Goal: Task Accomplishment & Management: Complete application form

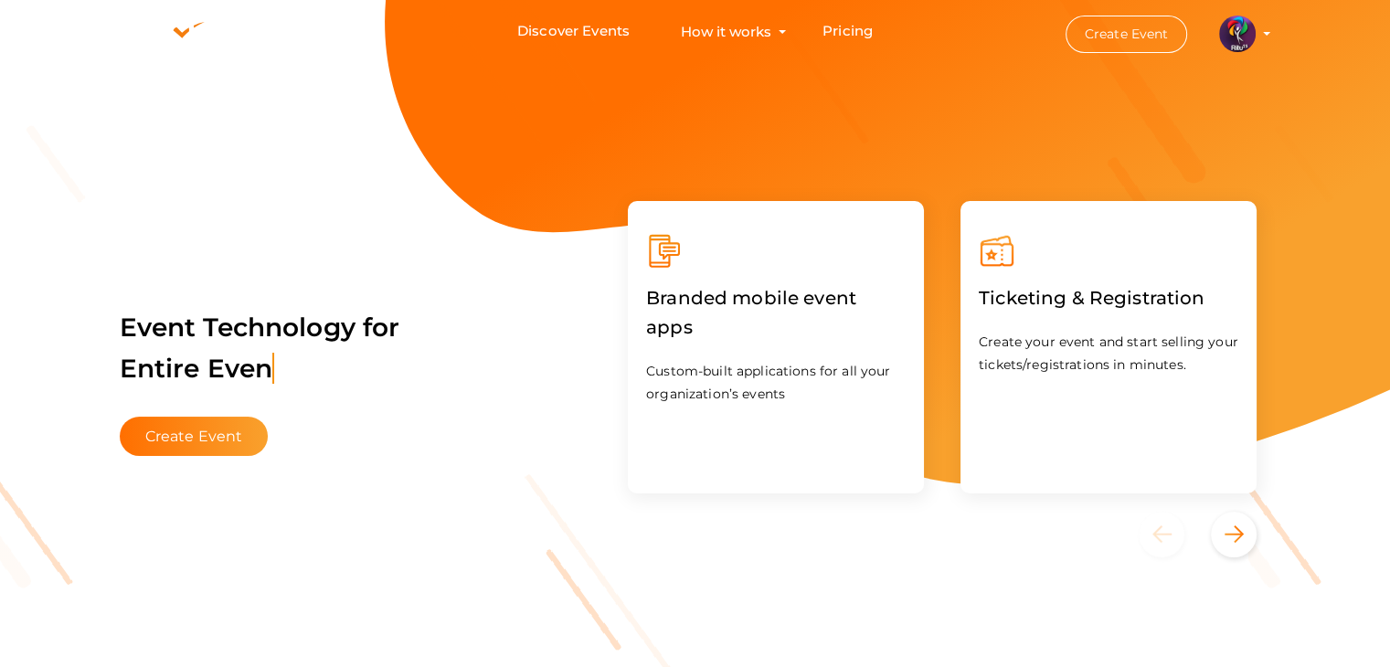
click at [1242, 36] on img at bounding box center [1237, 34] width 37 height 37
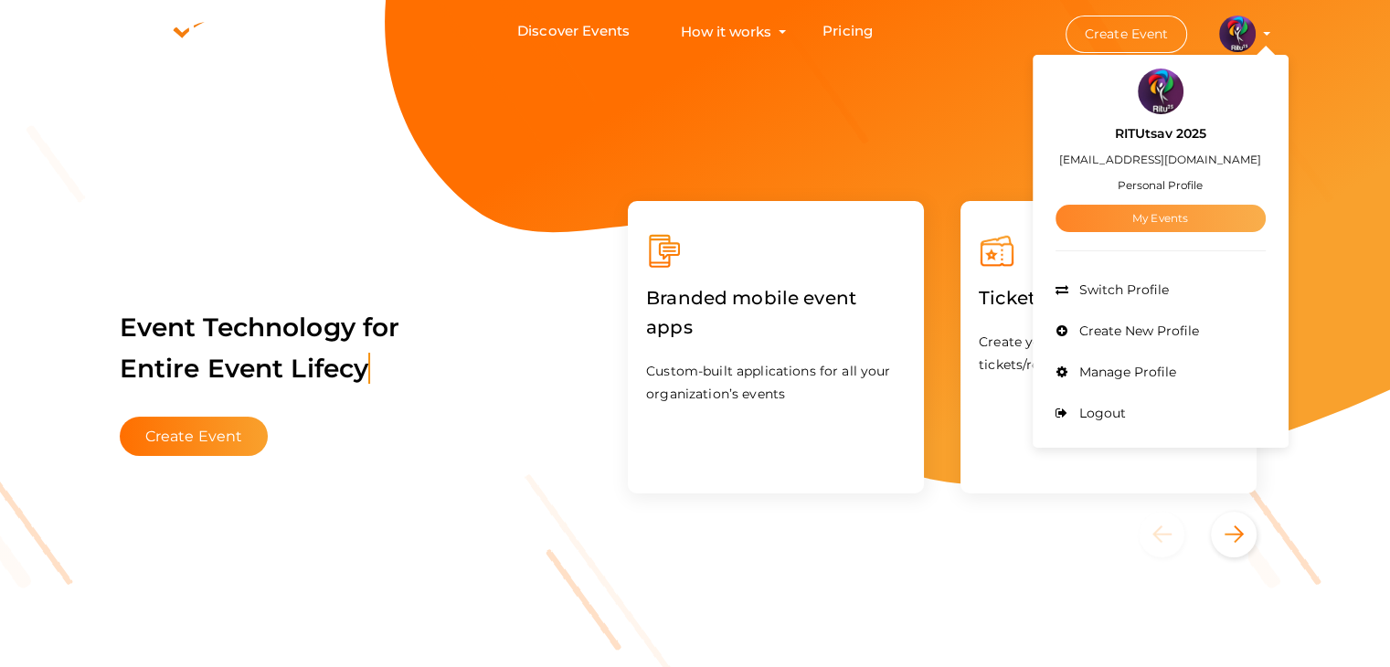
click at [1181, 225] on link "My Events" at bounding box center [1160, 218] width 210 height 27
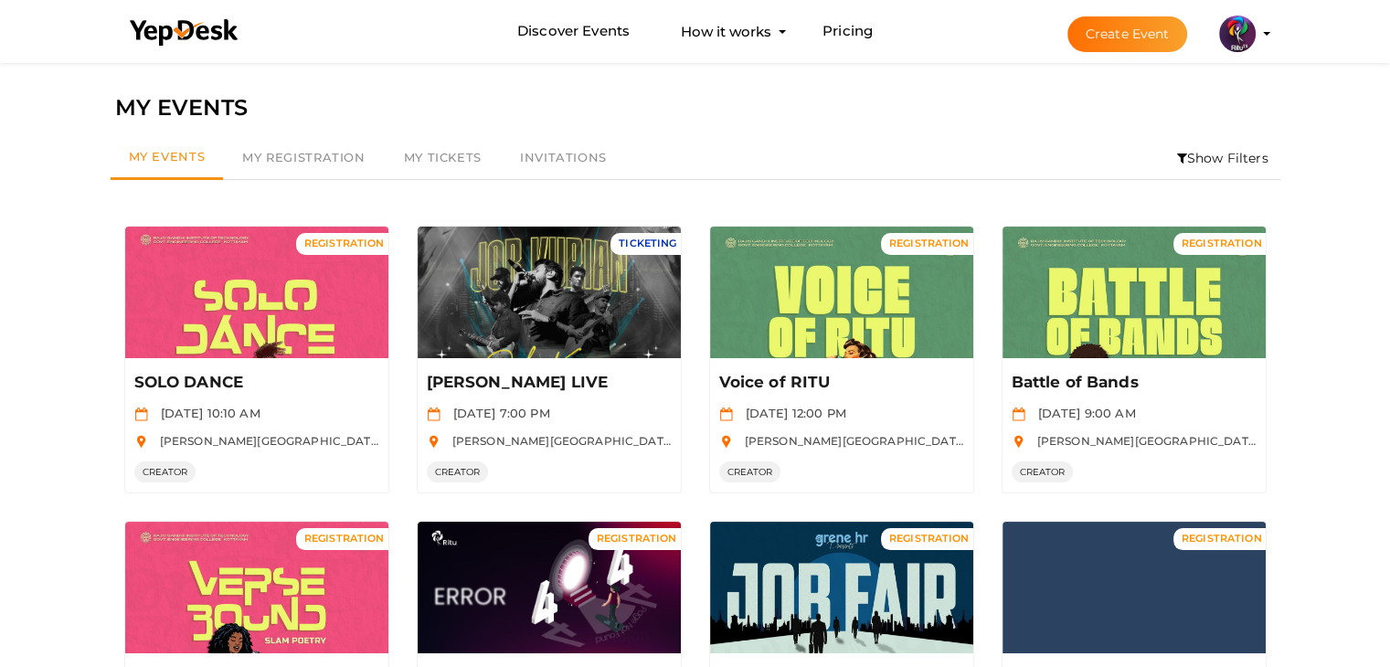
click at [1133, 39] on button "Create Event" at bounding box center [1127, 34] width 121 height 36
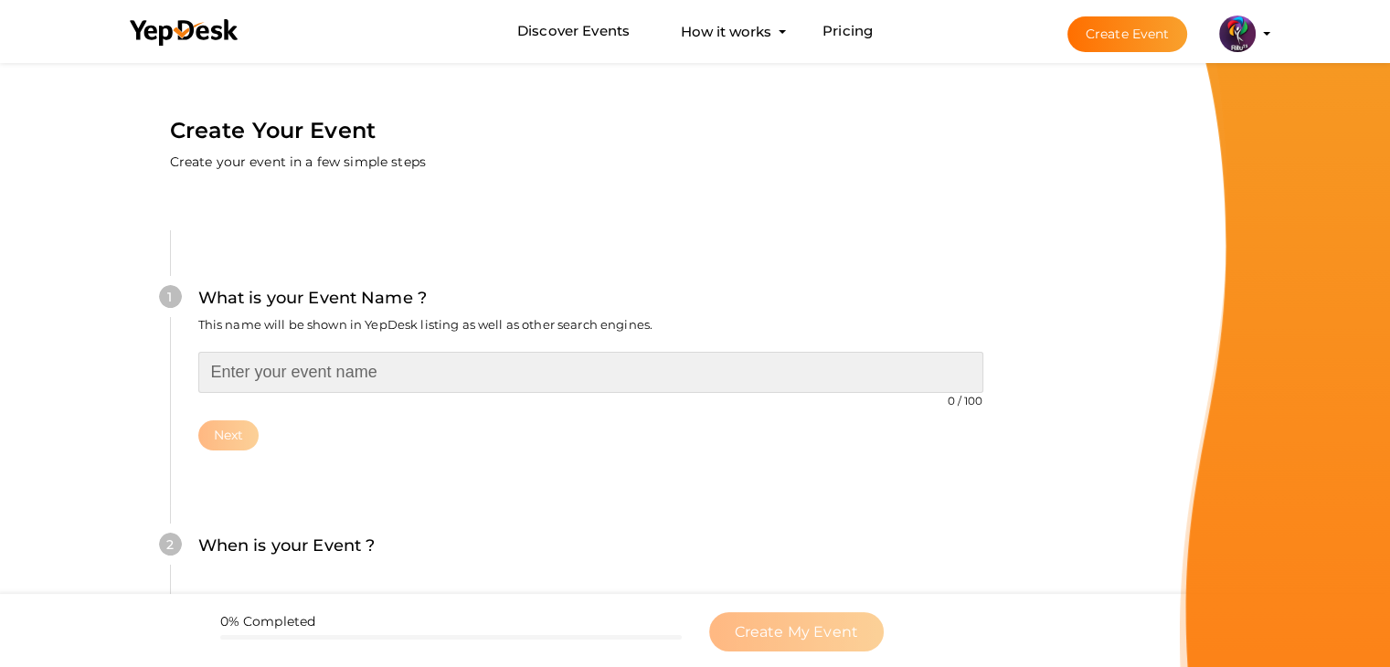
click at [426, 388] on input "text" at bounding box center [590, 372] width 785 height 41
type input "HISHE Alternative Movie Ending"
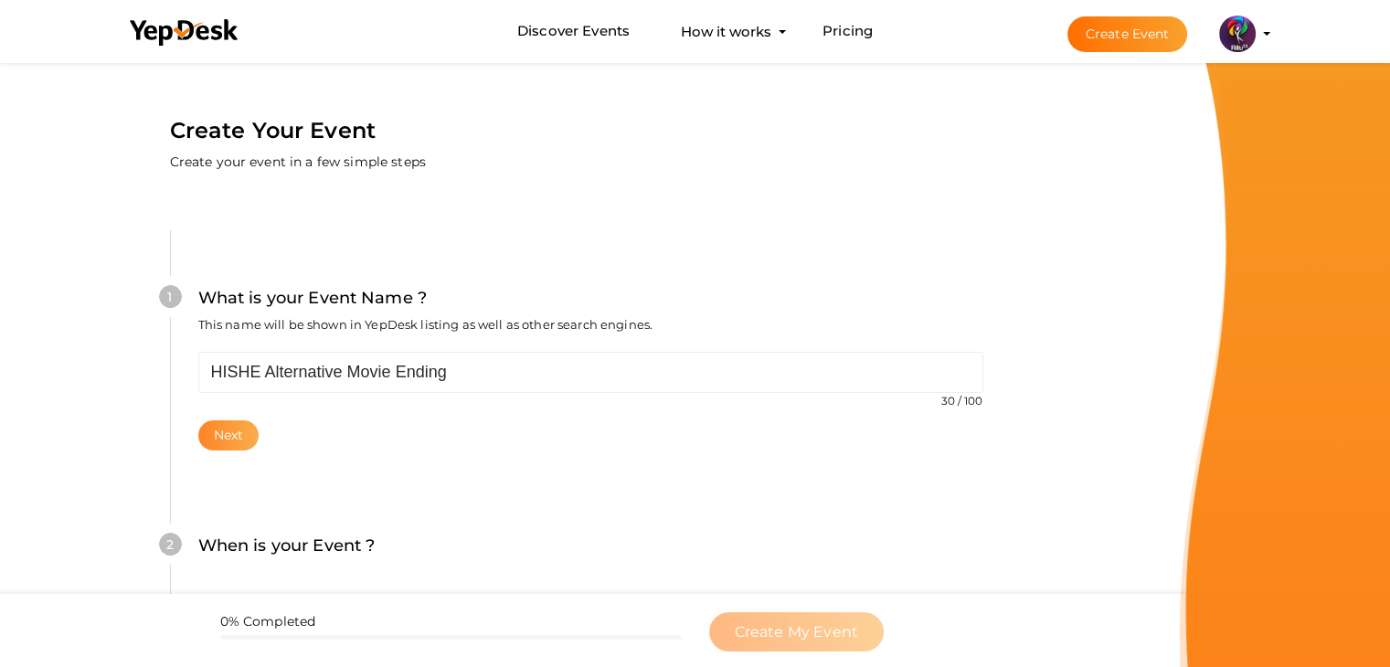
click at [229, 425] on button "Next" at bounding box center [228, 435] width 61 height 30
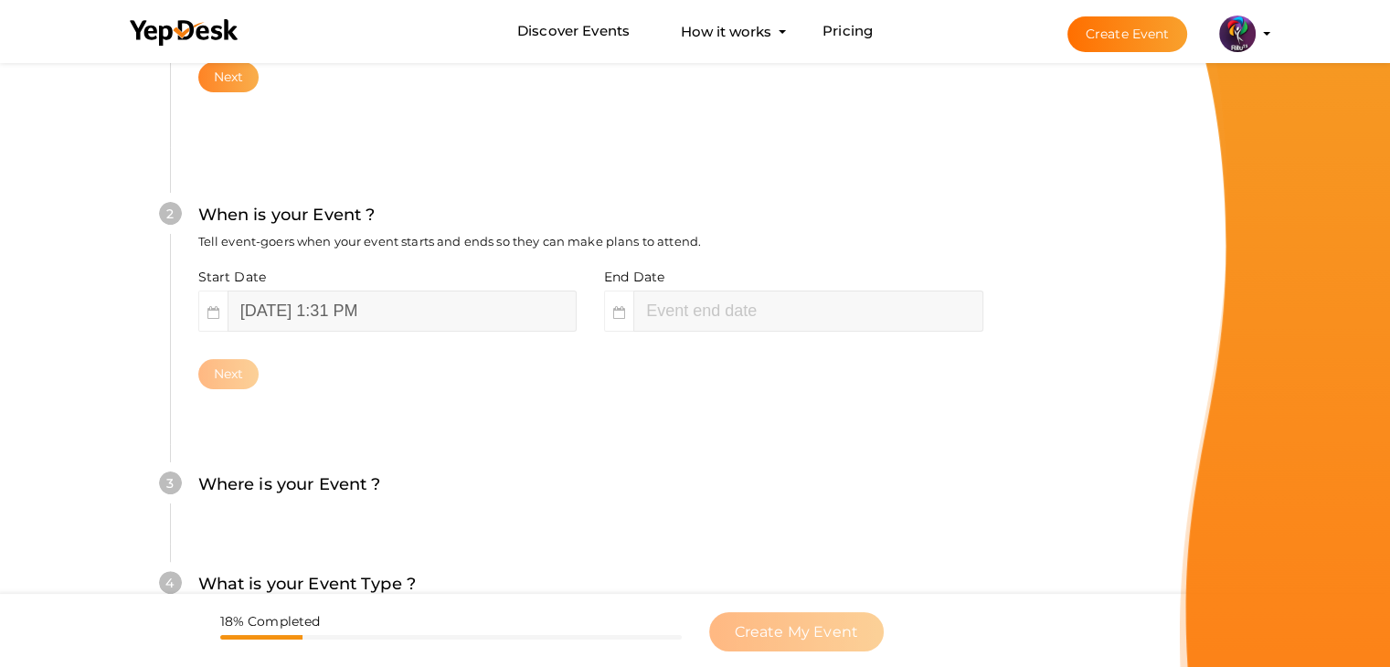
scroll to position [376, 0]
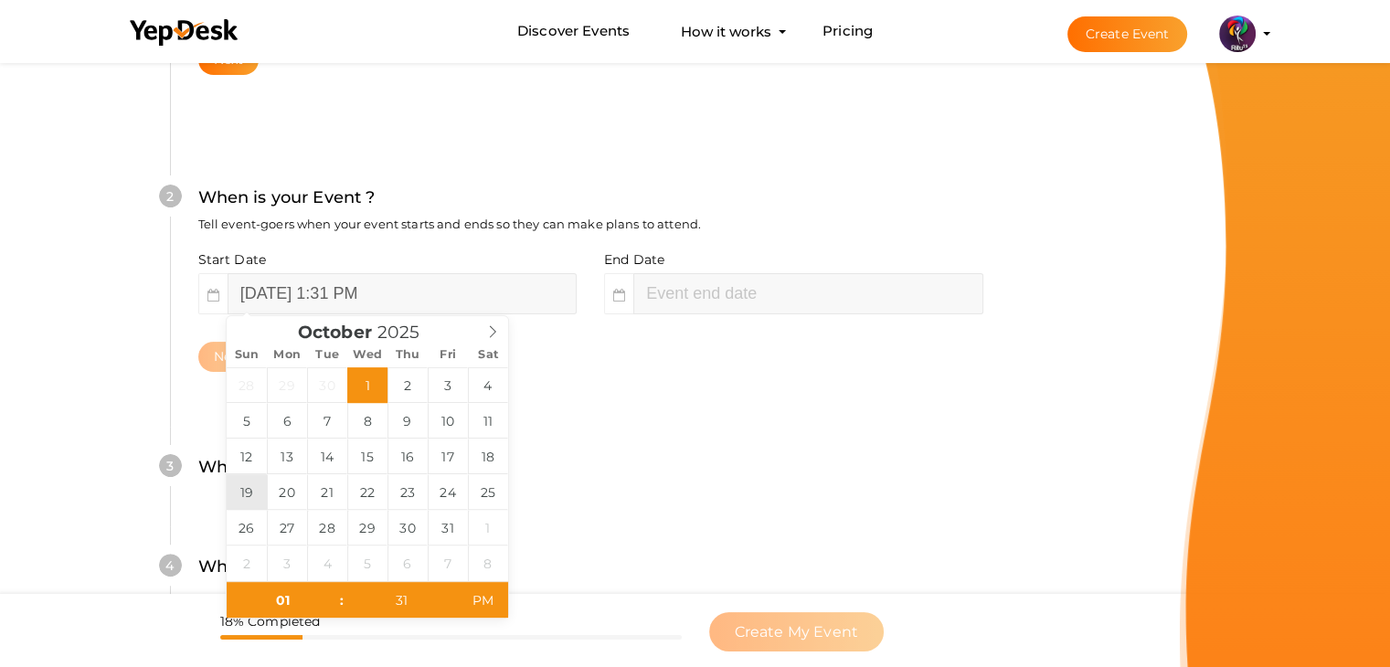
type input "October 19, 2025 1:31 PM"
type input "03"
type input "31"
type input "October 19, 2025 3:31 PM"
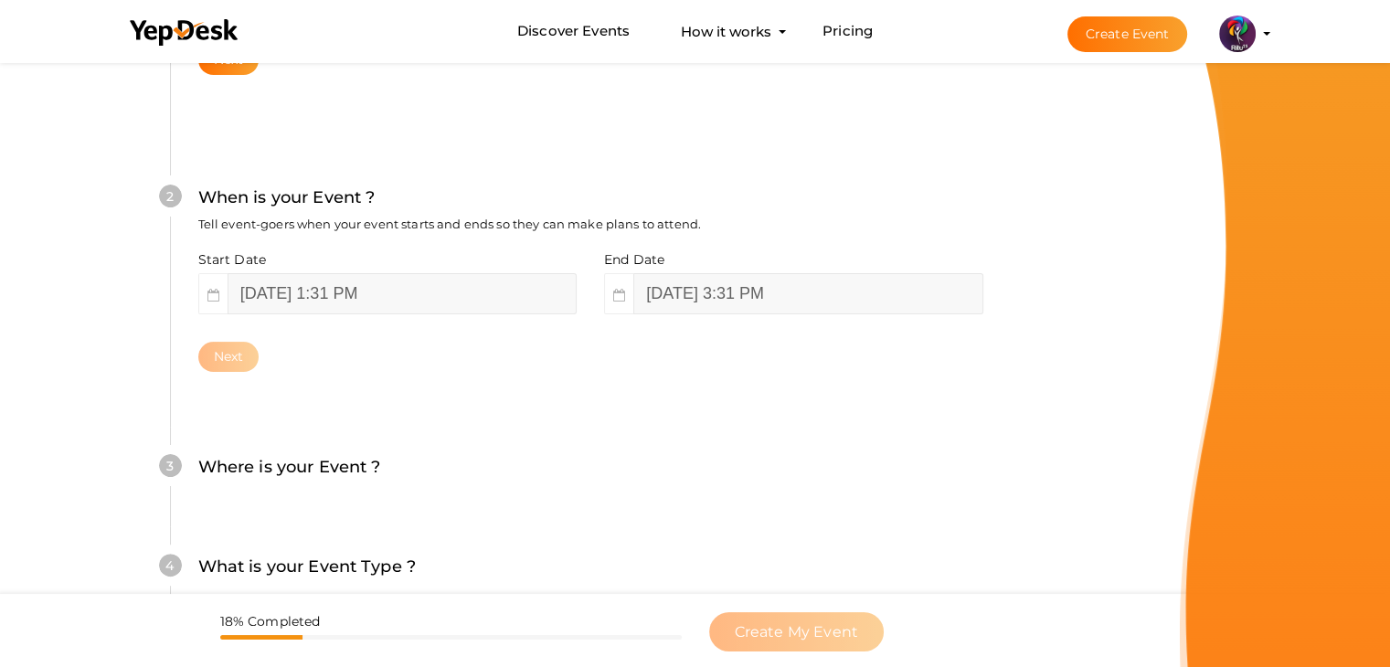
click at [599, 408] on div "2 When is your Event ? Tell event-goers when your event starts and ends so they…" at bounding box center [590, 278] width 841 height 297
click at [417, 352] on div "Next" at bounding box center [590, 357] width 785 height 30
click at [736, 286] on input "October 19, 2025 3:31 PM" at bounding box center [807, 293] width 349 height 41
click at [238, 345] on div "Start Date October 19, 2025 1:31 PM End Date October 19, 2025 3:31 PM Next" at bounding box center [590, 311] width 785 height 122
click at [238, 345] on button "Next" at bounding box center [228, 357] width 61 height 30
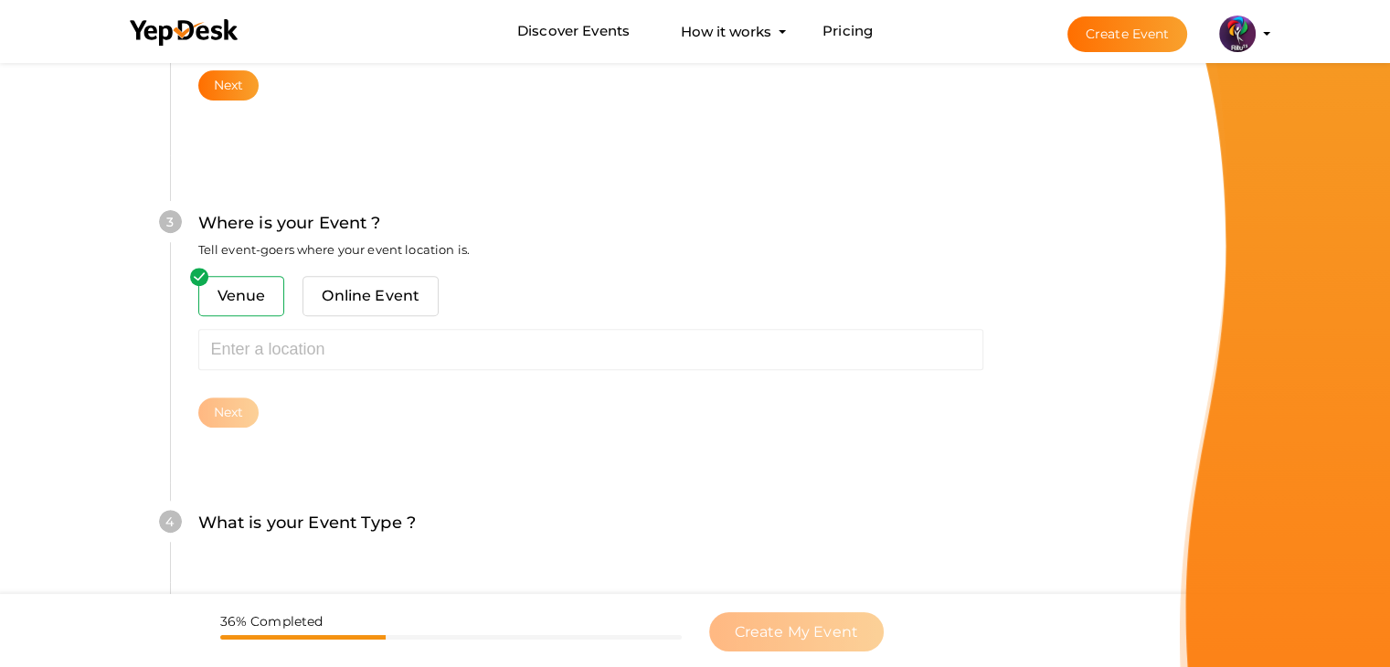
scroll to position [673, 0]
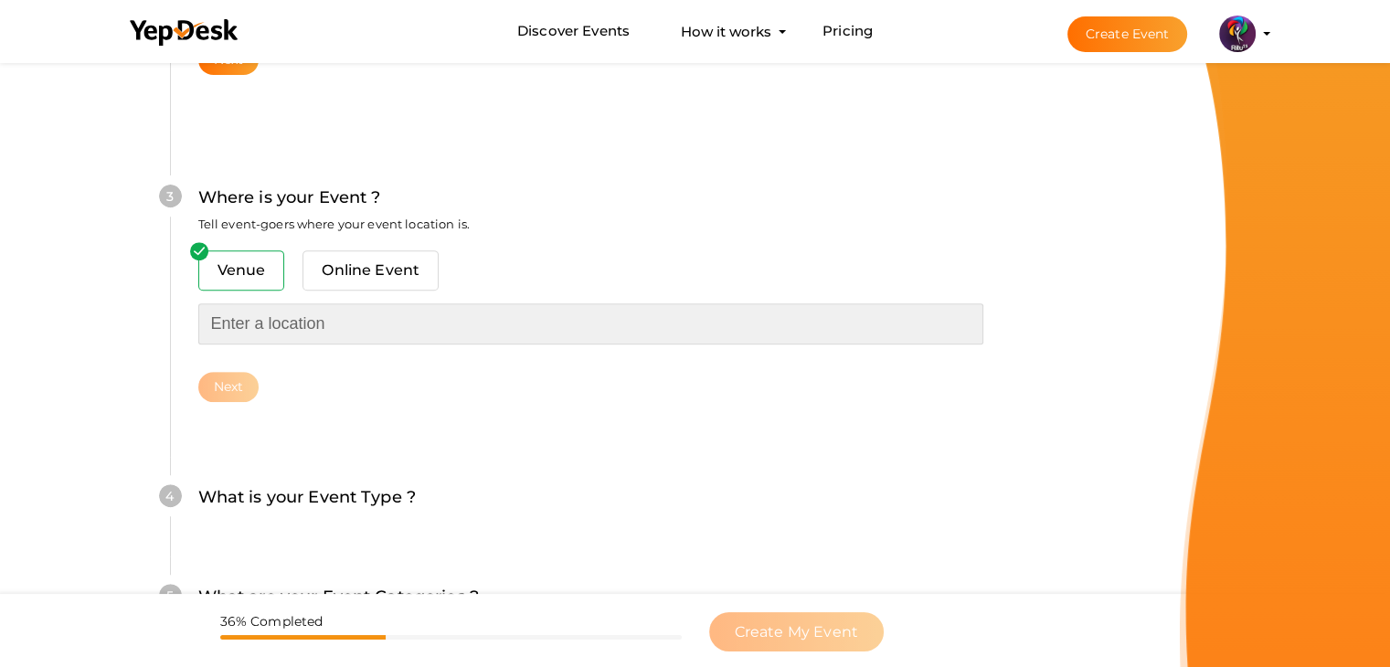
click at [282, 337] on input "text" at bounding box center [590, 323] width 785 height 41
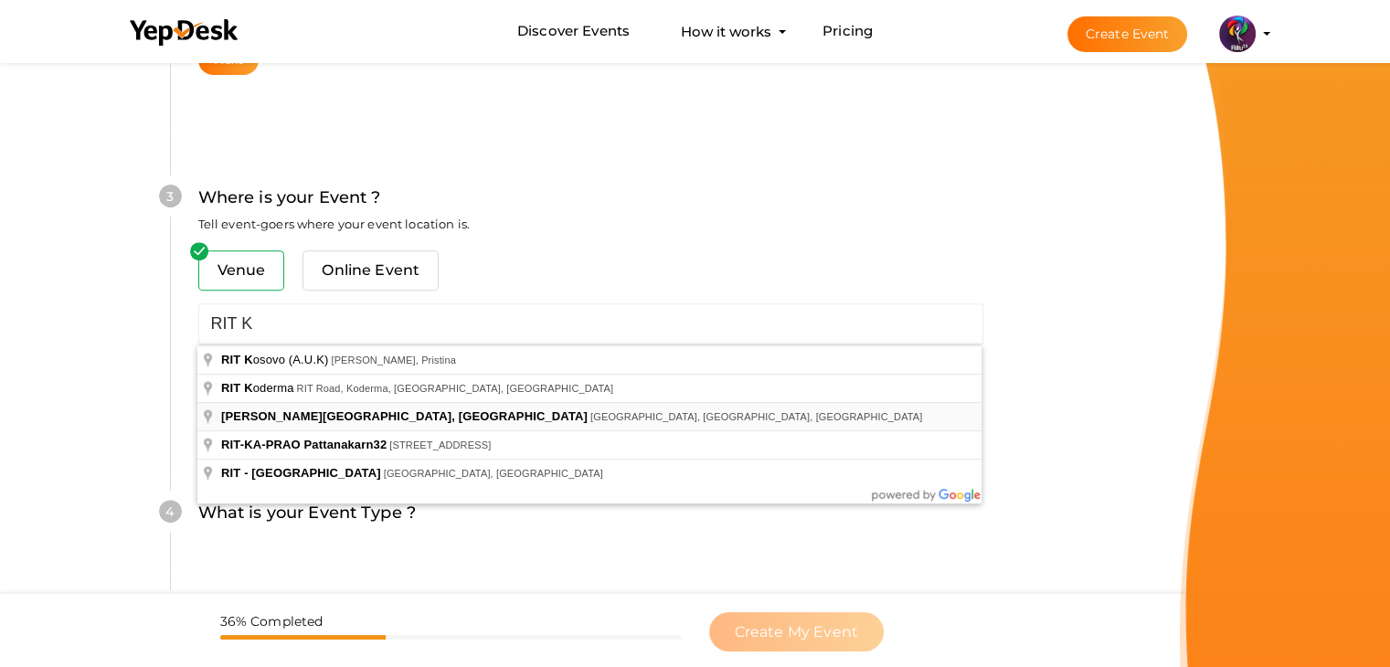
type input "RAJIV GANDHI INSTITUTE OF TECHNOLOGY, KOTTAYAM, Pampady, Kerala, India"
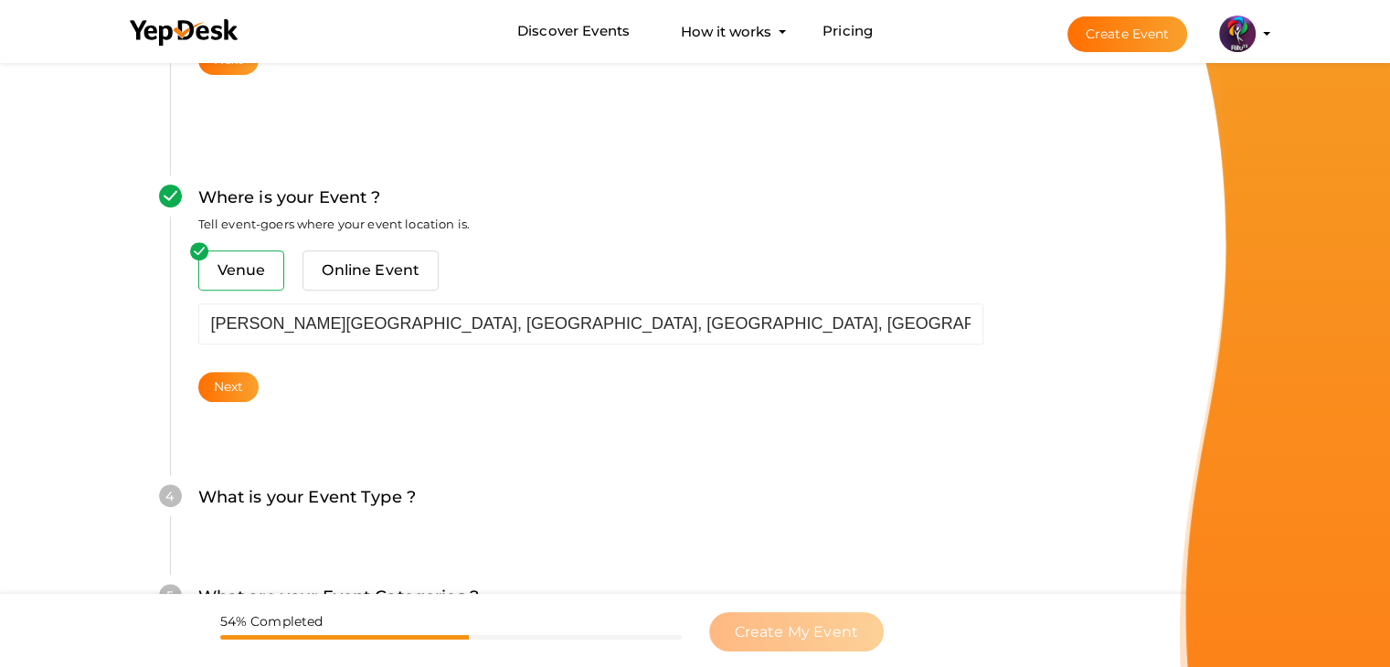
click at [262, 393] on div "Next" at bounding box center [590, 387] width 785 height 30
click at [256, 388] on button "Next" at bounding box center [228, 387] width 61 height 30
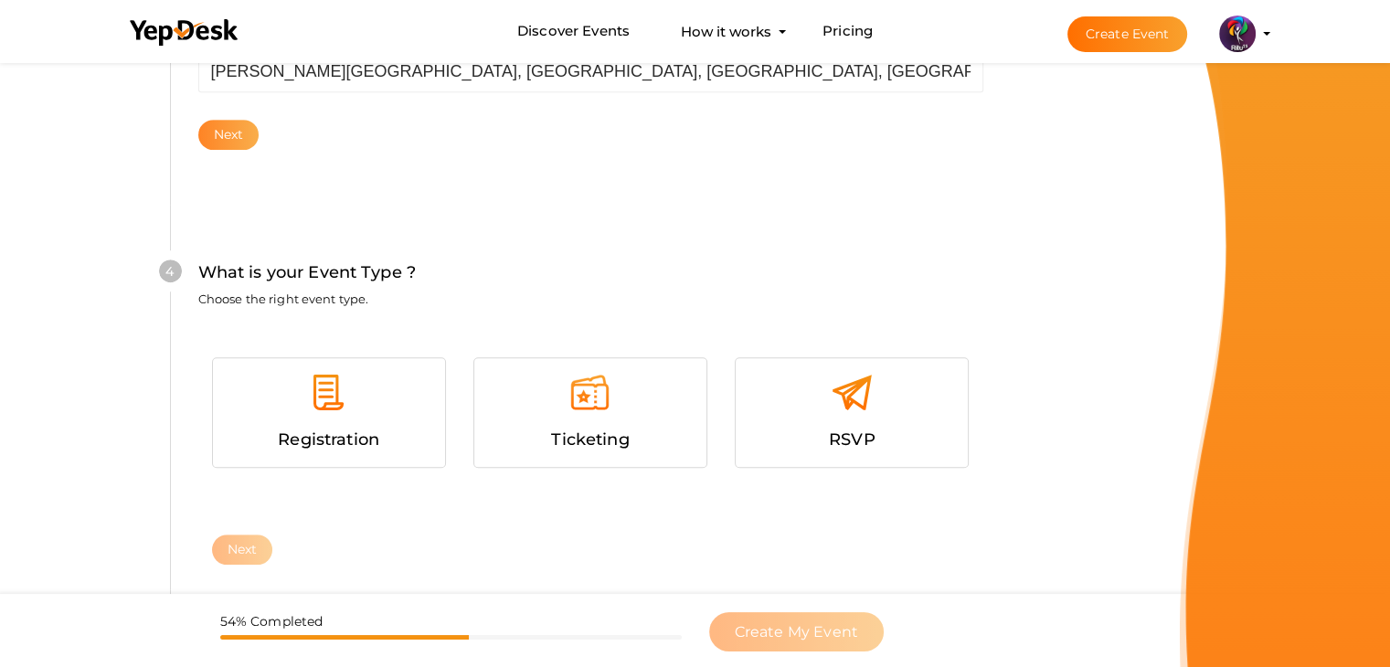
scroll to position [1000, 0]
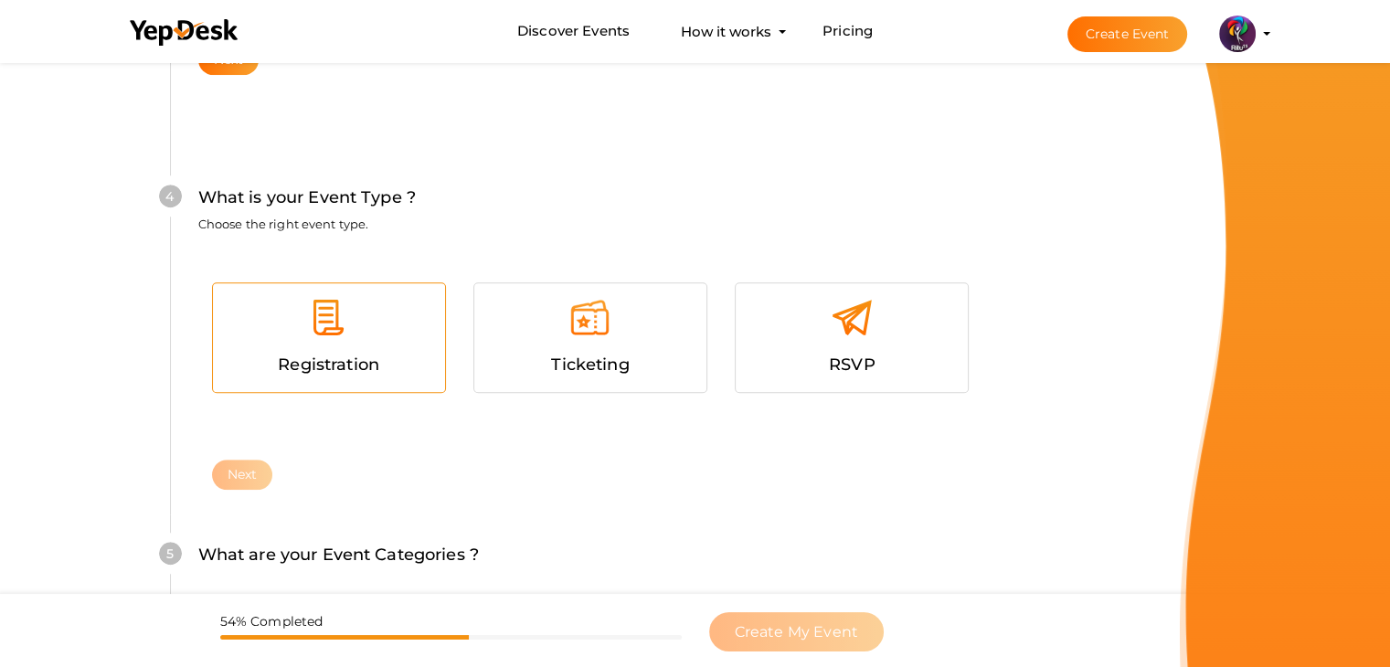
click at [336, 363] on span "Registration" at bounding box center [328, 365] width 101 height 20
click at [247, 472] on button "Next" at bounding box center [242, 475] width 61 height 30
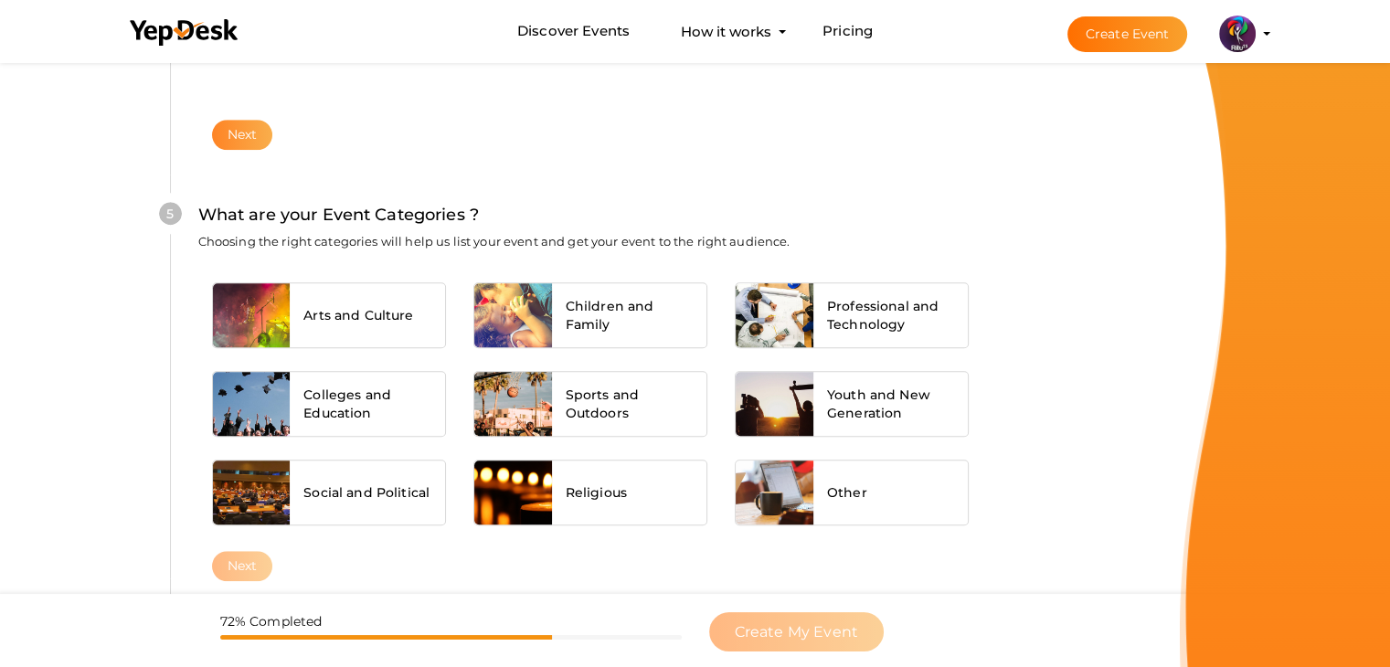
scroll to position [1383, 0]
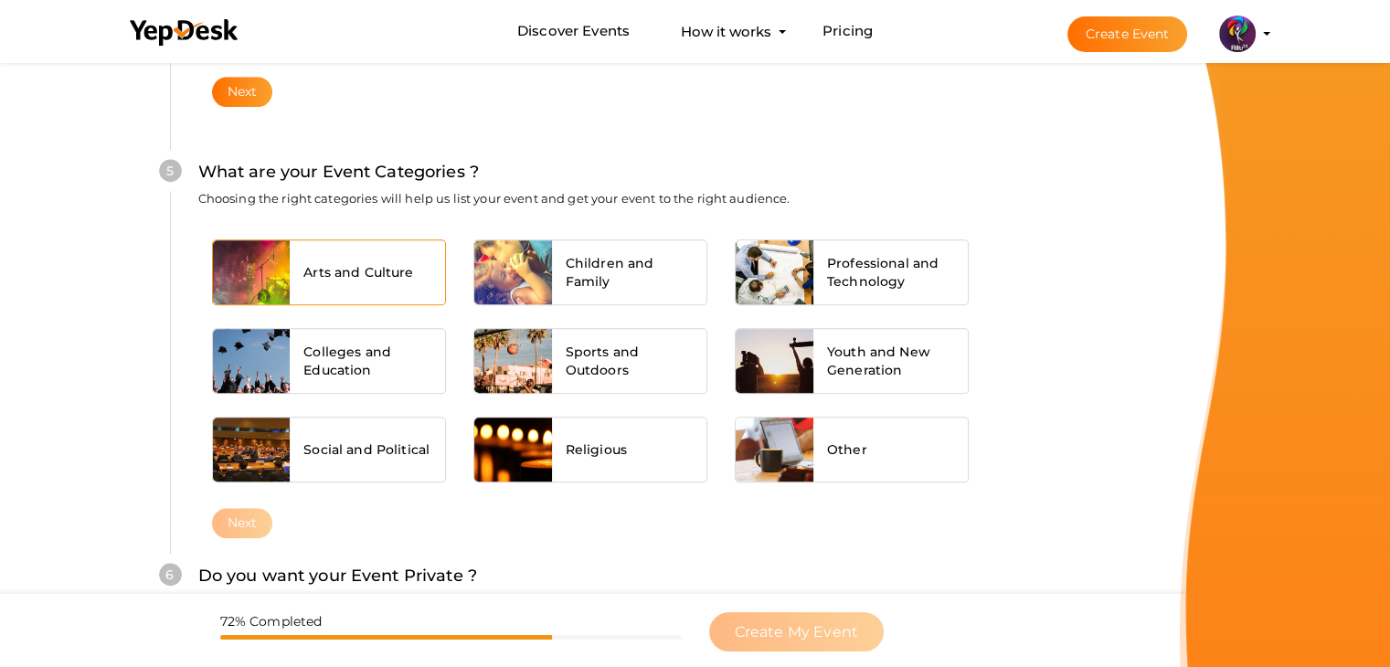
click at [387, 273] on span "Arts and Culture" at bounding box center [358, 272] width 110 height 18
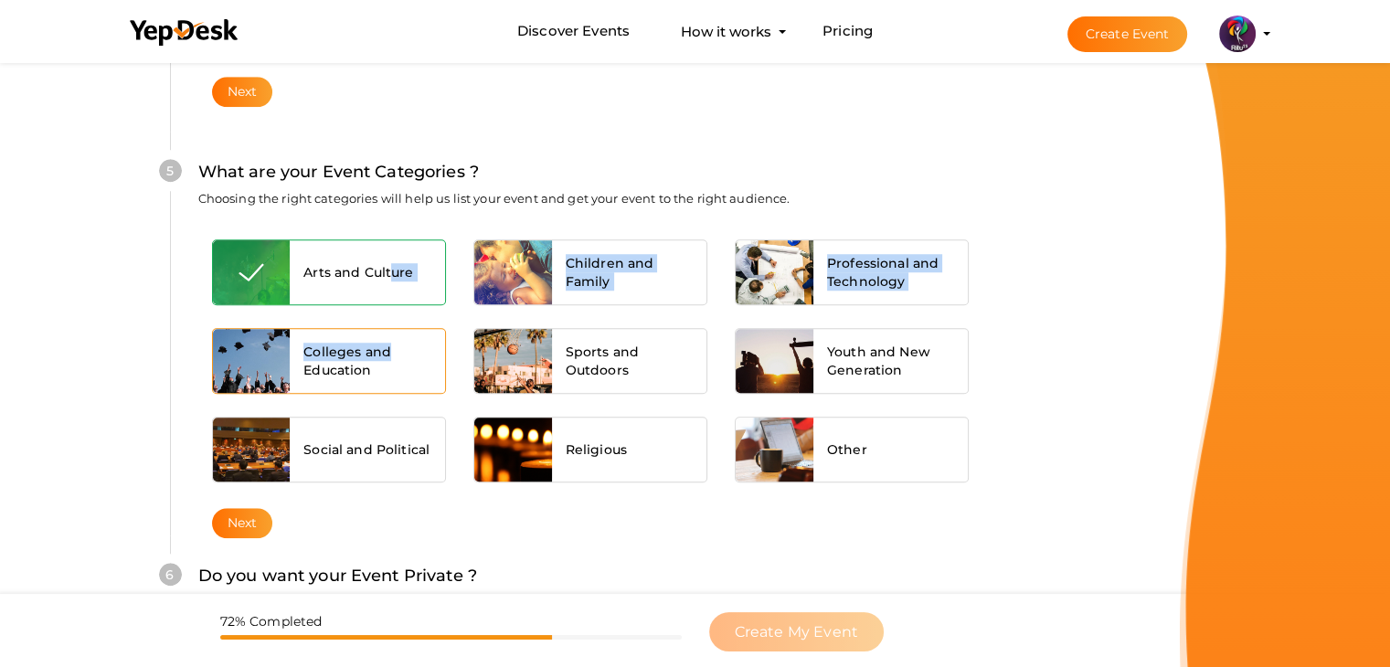
click at [392, 356] on span "Colleges and Education" at bounding box center [367, 361] width 128 height 37
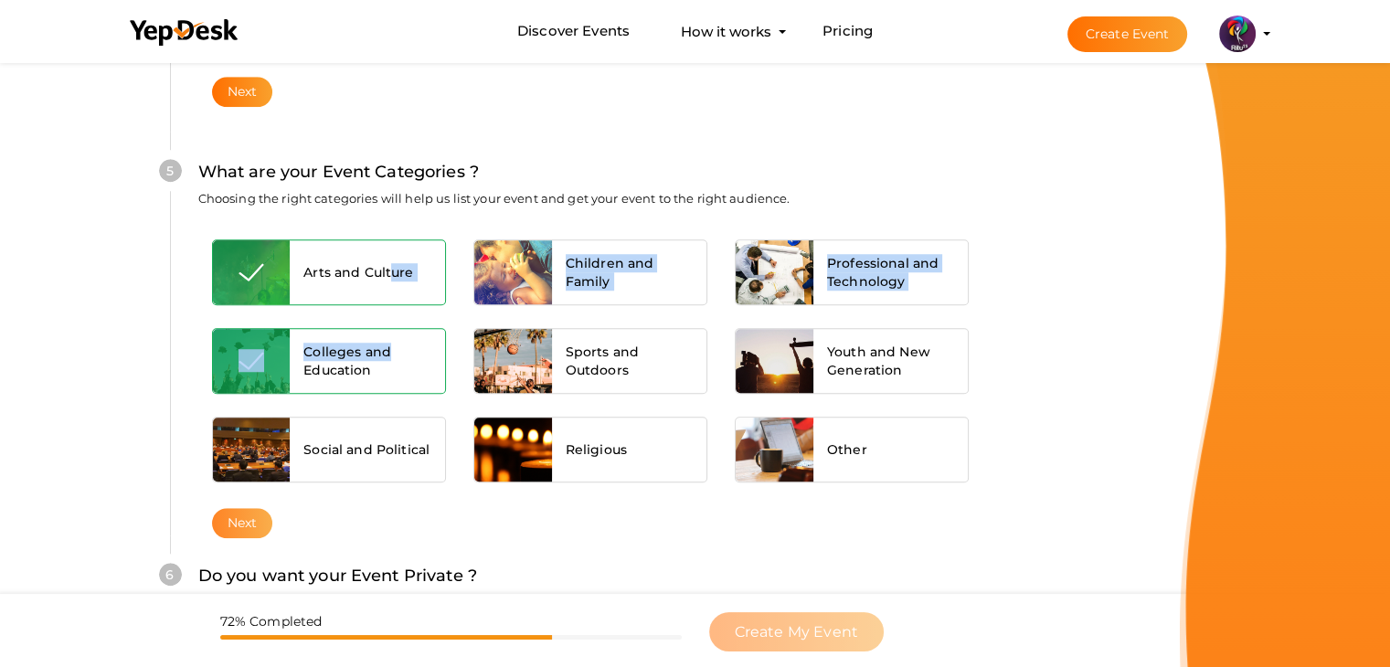
click at [256, 513] on button "Next" at bounding box center [242, 523] width 61 height 30
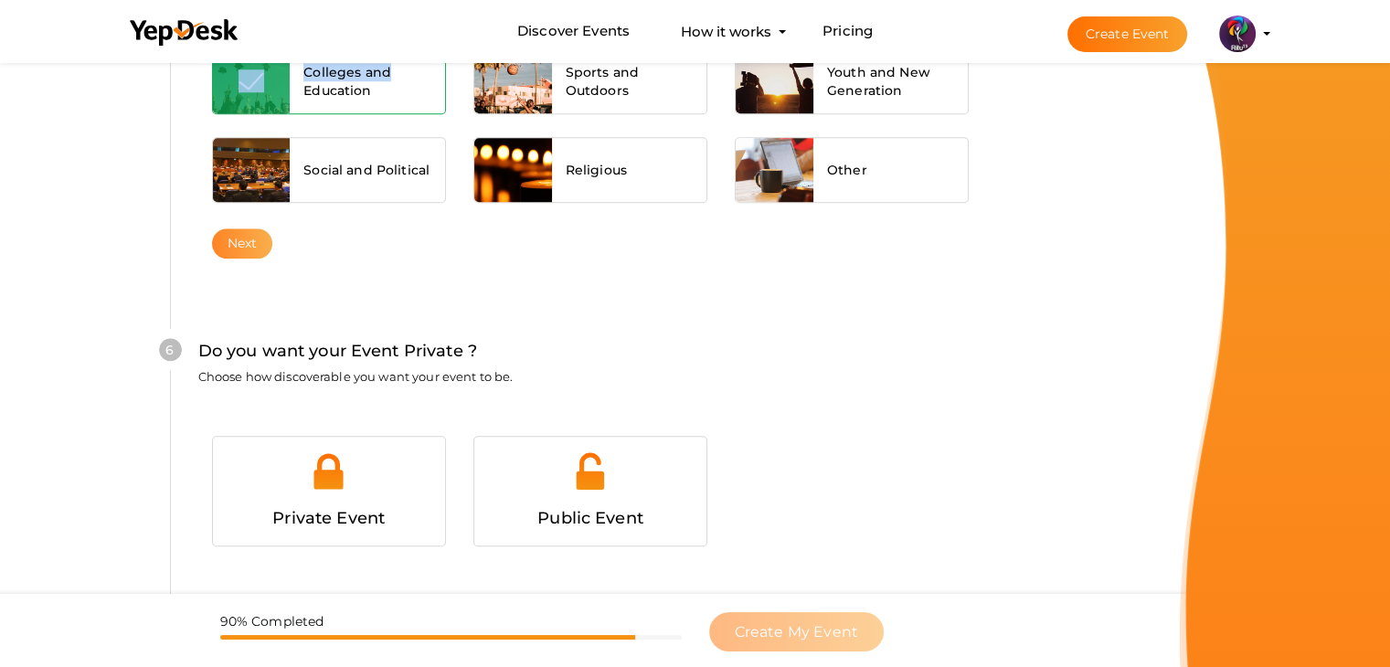
scroll to position [1784, 0]
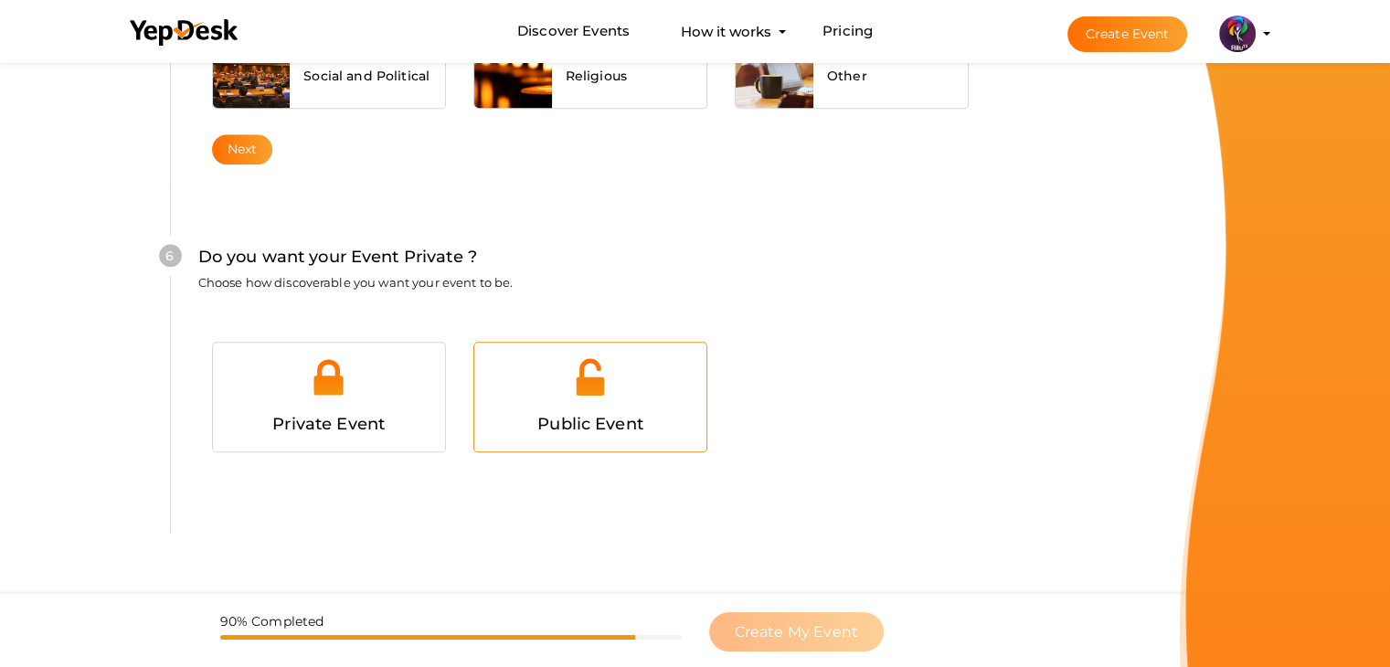
click at [601, 400] on div at bounding box center [590, 383] width 205 height 55
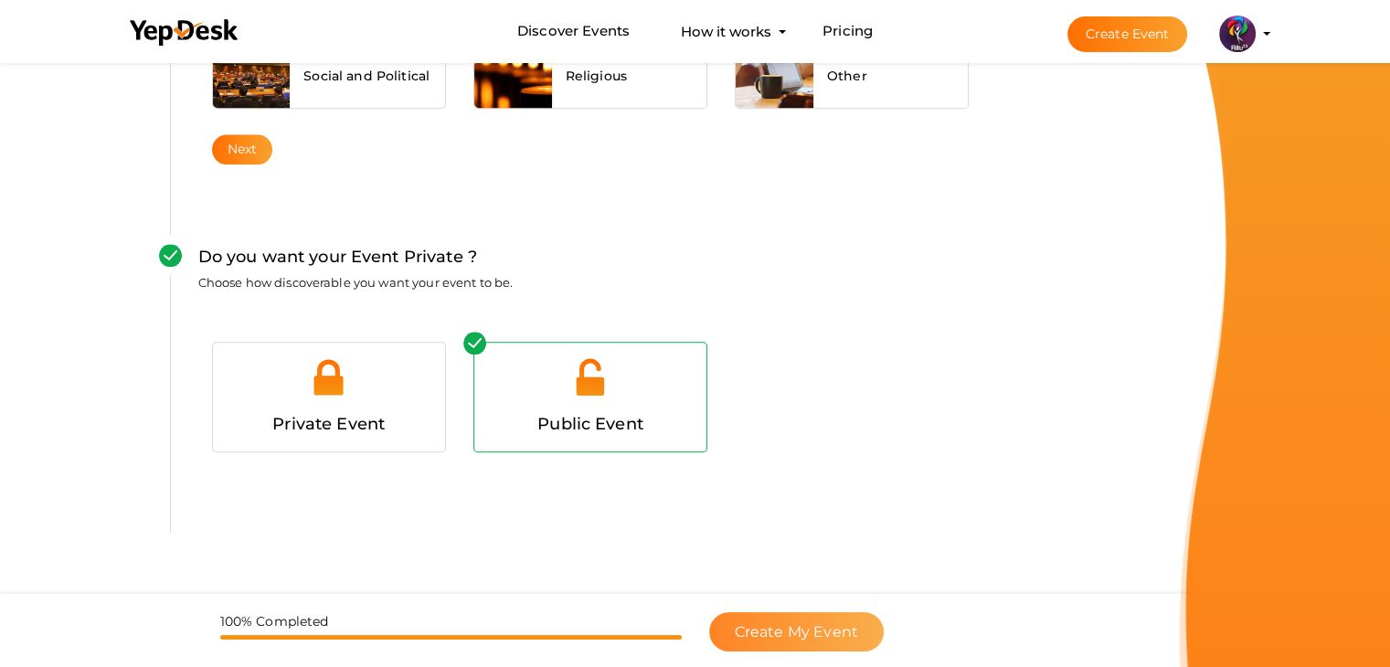
click at [798, 620] on button "Create My Event" at bounding box center [796, 631] width 175 height 39
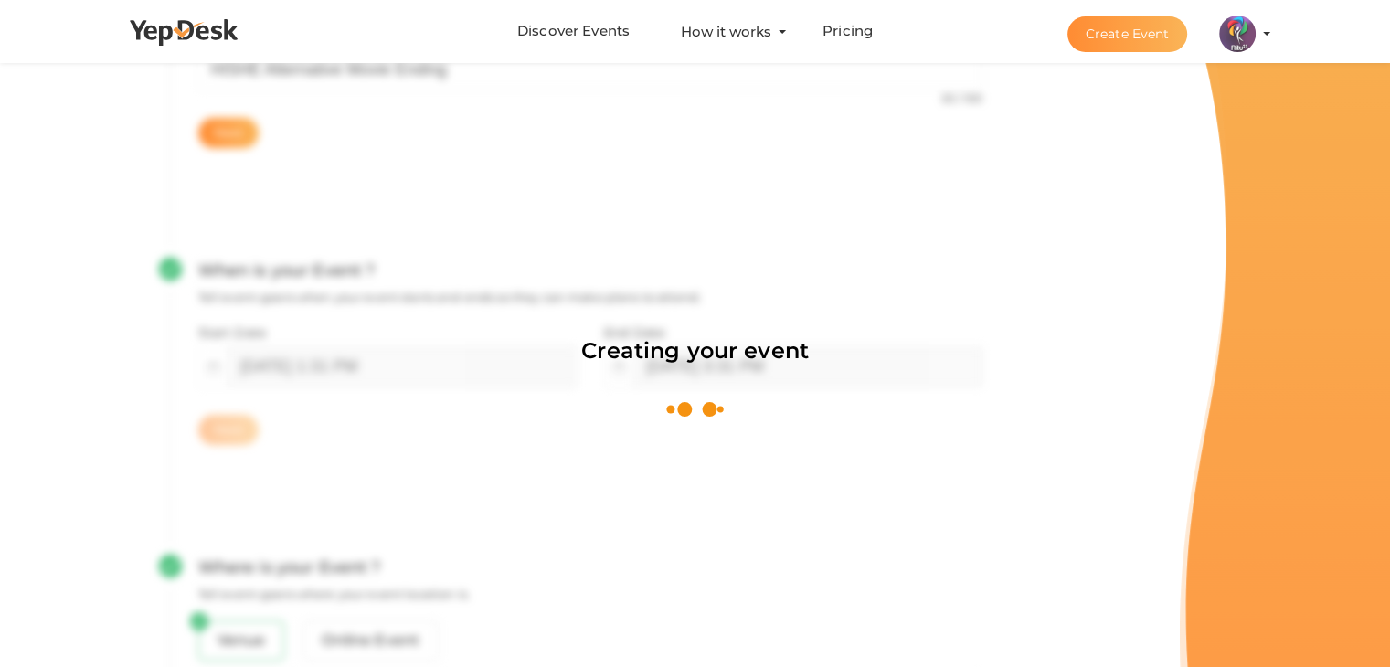
scroll to position [274, 0]
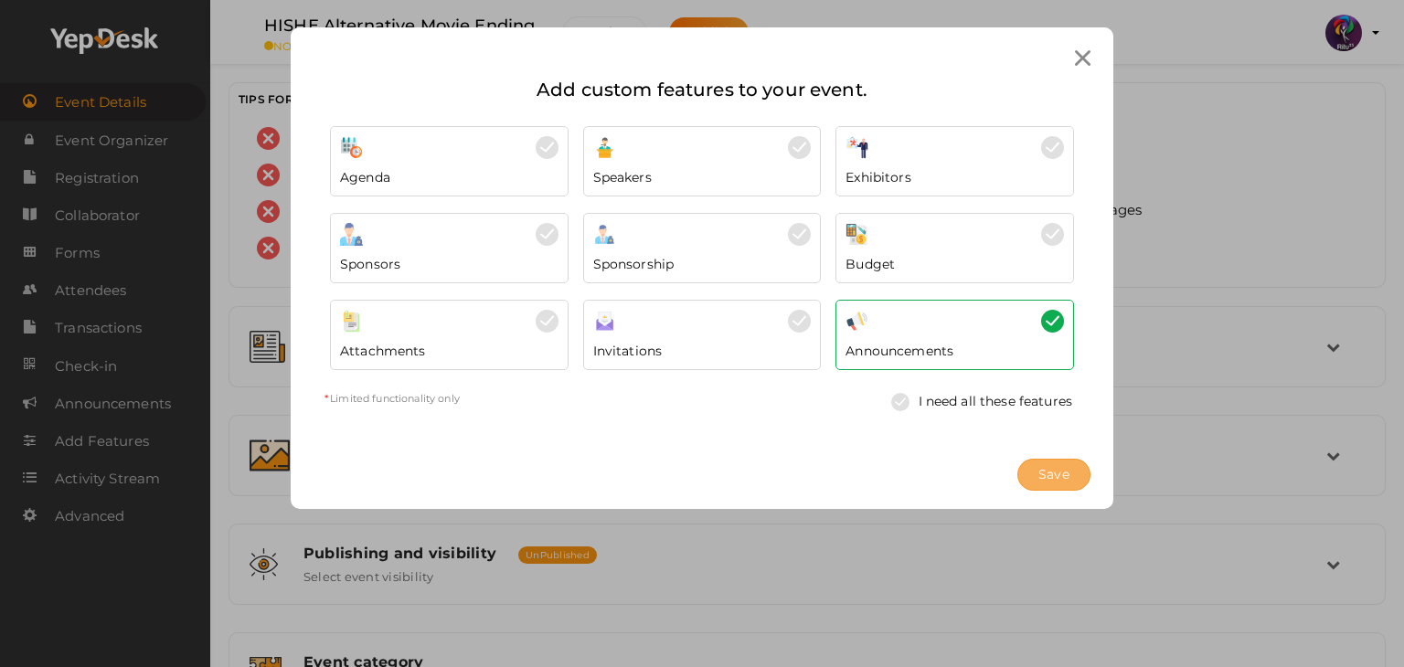
click at [1055, 467] on span "Save" at bounding box center [1053, 474] width 31 height 19
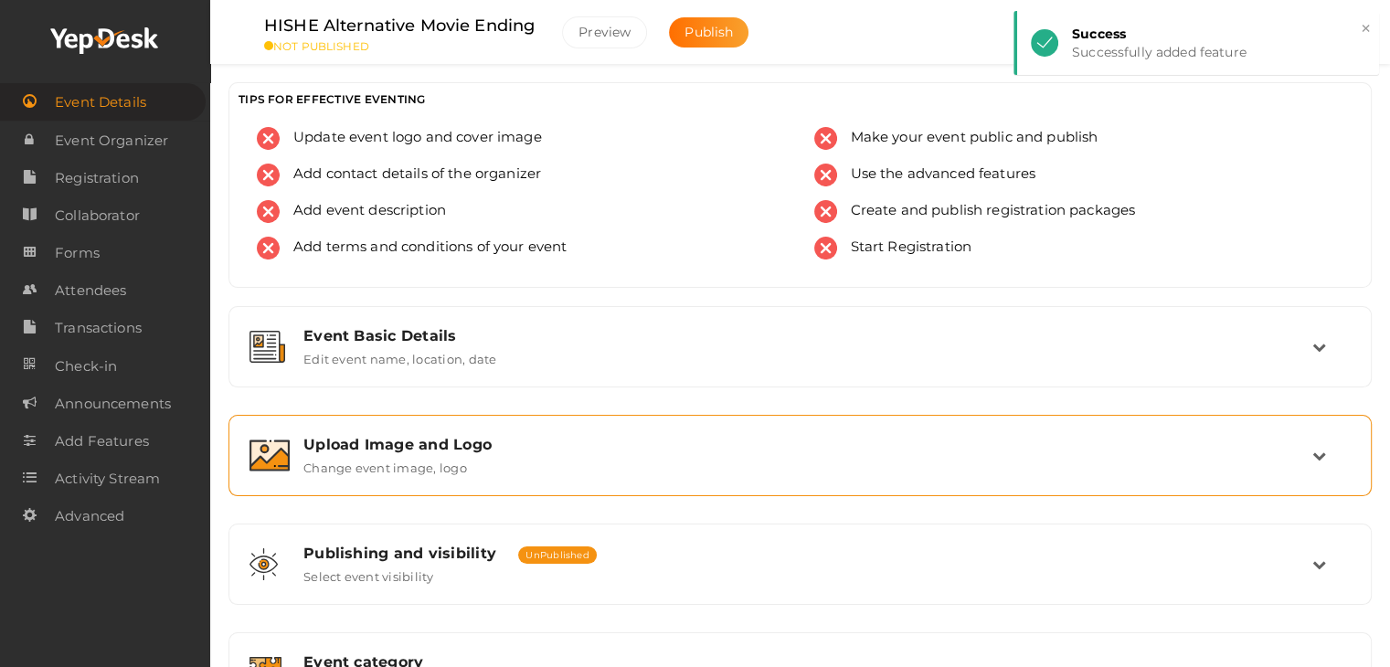
click at [664, 439] on div "Upload Image and Logo" at bounding box center [807, 444] width 1009 height 17
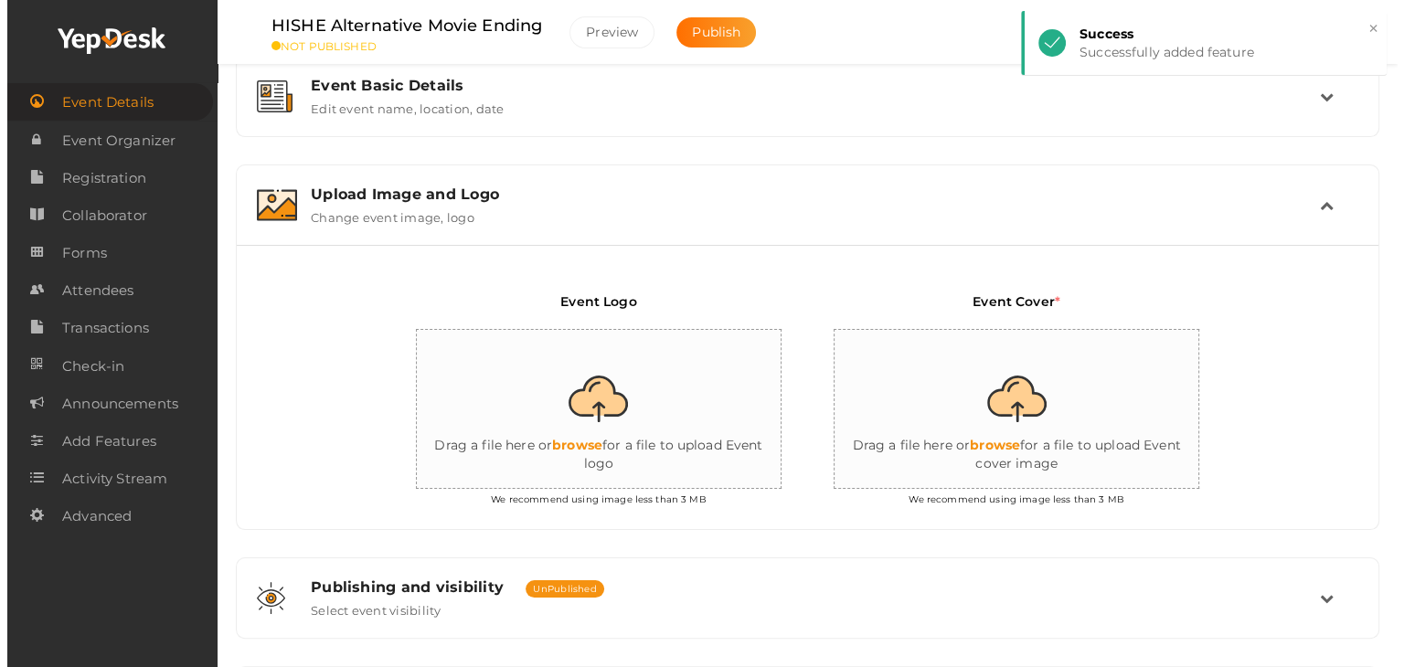
scroll to position [252, 0]
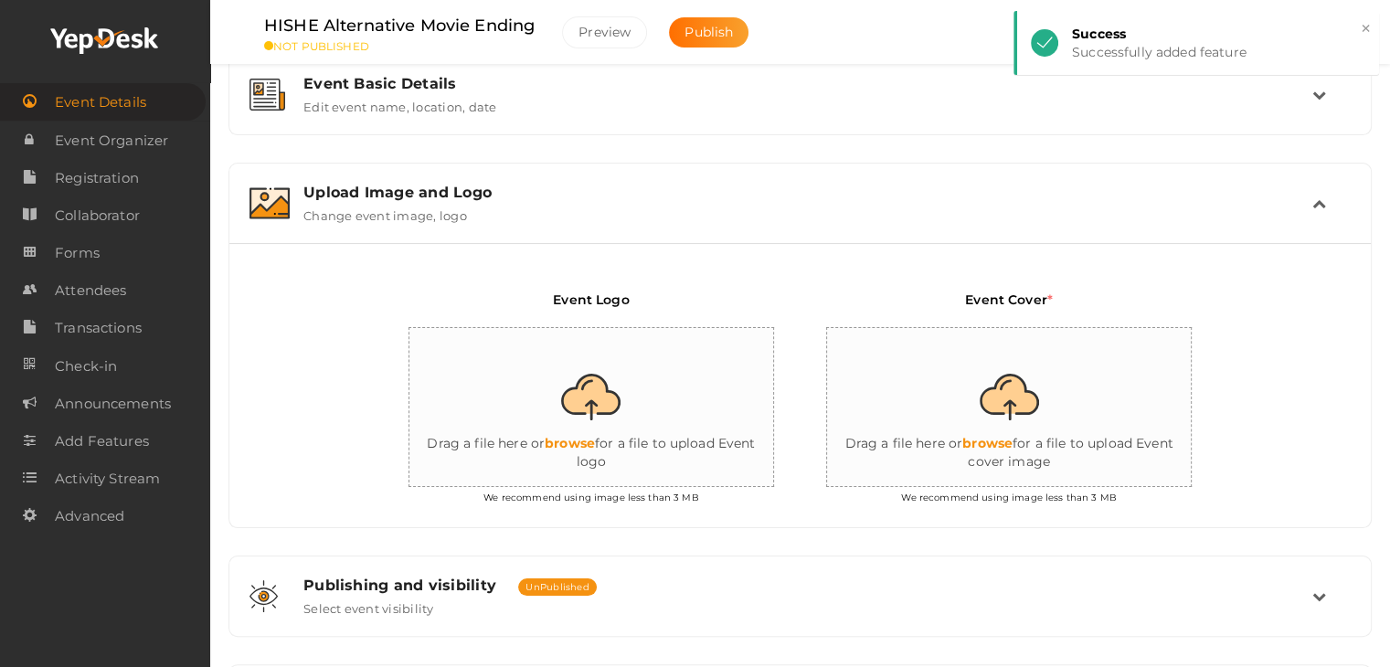
click at [1020, 392] on input "file" at bounding box center [1010, 408] width 366 height 160
type input "C:\fakepath\HISHE.jpg"
click at [1023, 435] on input "file" at bounding box center [1010, 408] width 366 height 160
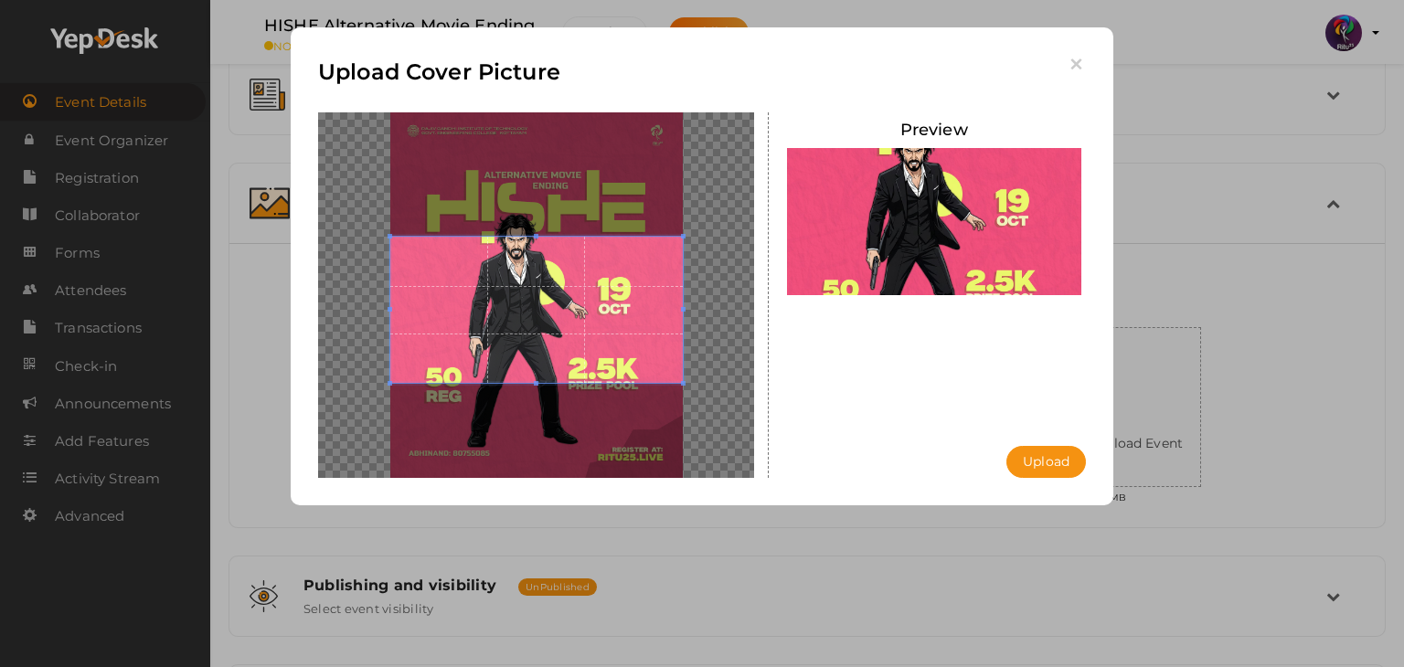
click at [737, 369] on div at bounding box center [536, 295] width 436 height 366
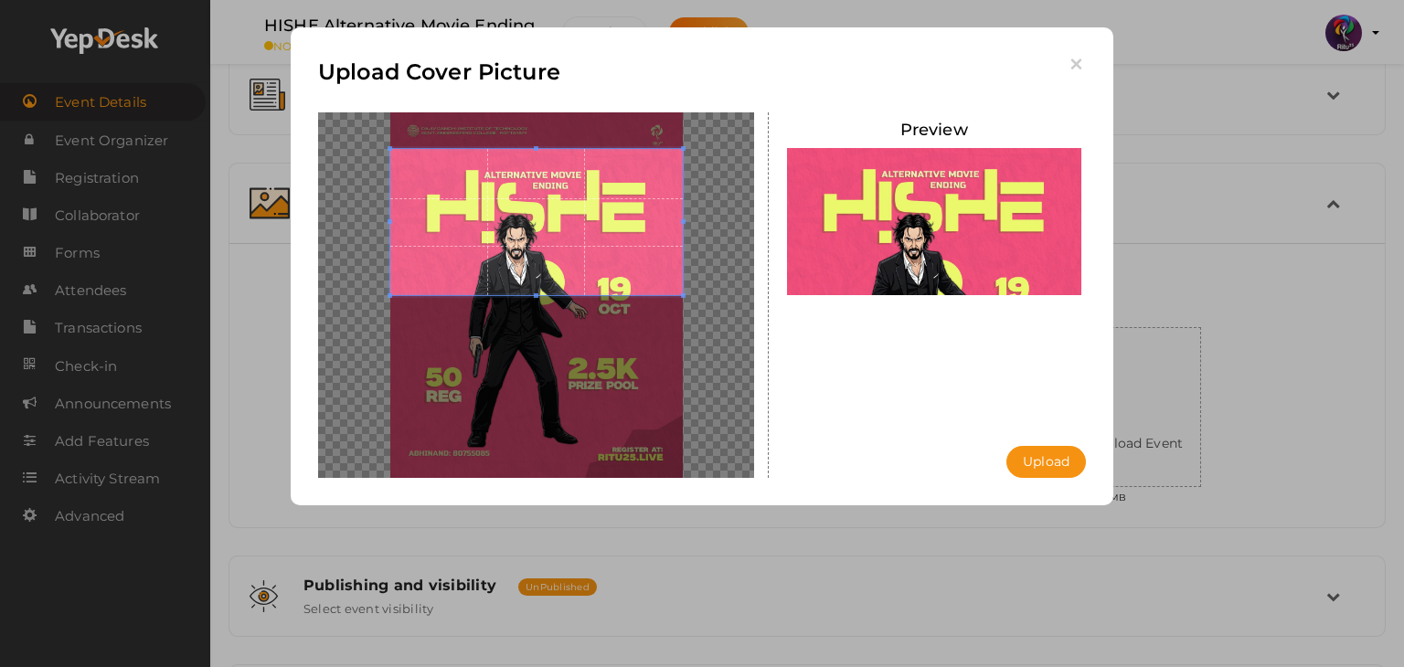
drag, startPoint x: 643, startPoint y: 341, endPoint x: 643, endPoint y: 253, distance: 87.7
click at [643, 253] on span at bounding box center [536, 222] width 292 height 146
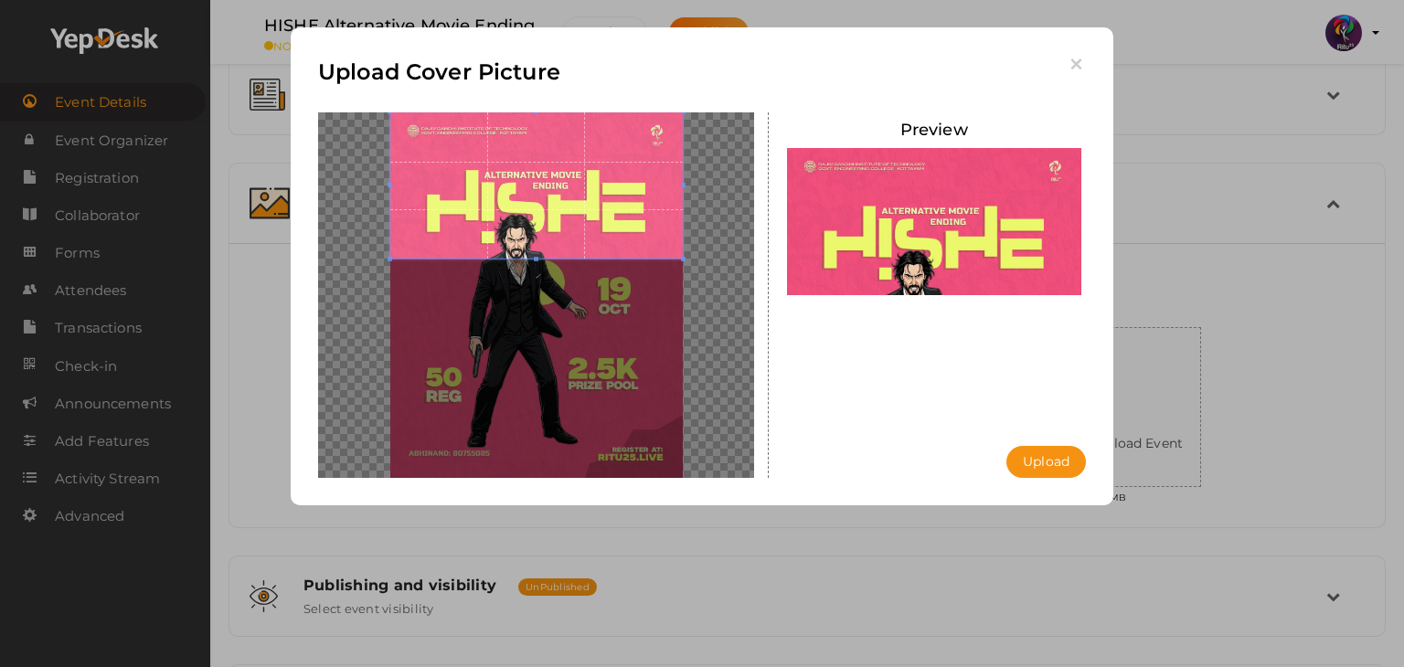
drag, startPoint x: 643, startPoint y: 253, endPoint x: 638, endPoint y: 212, distance: 41.5
click at [638, 212] on span at bounding box center [536, 185] width 292 height 146
click at [1038, 459] on button "Upload" at bounding box center [1045, 462] width 79 height 32
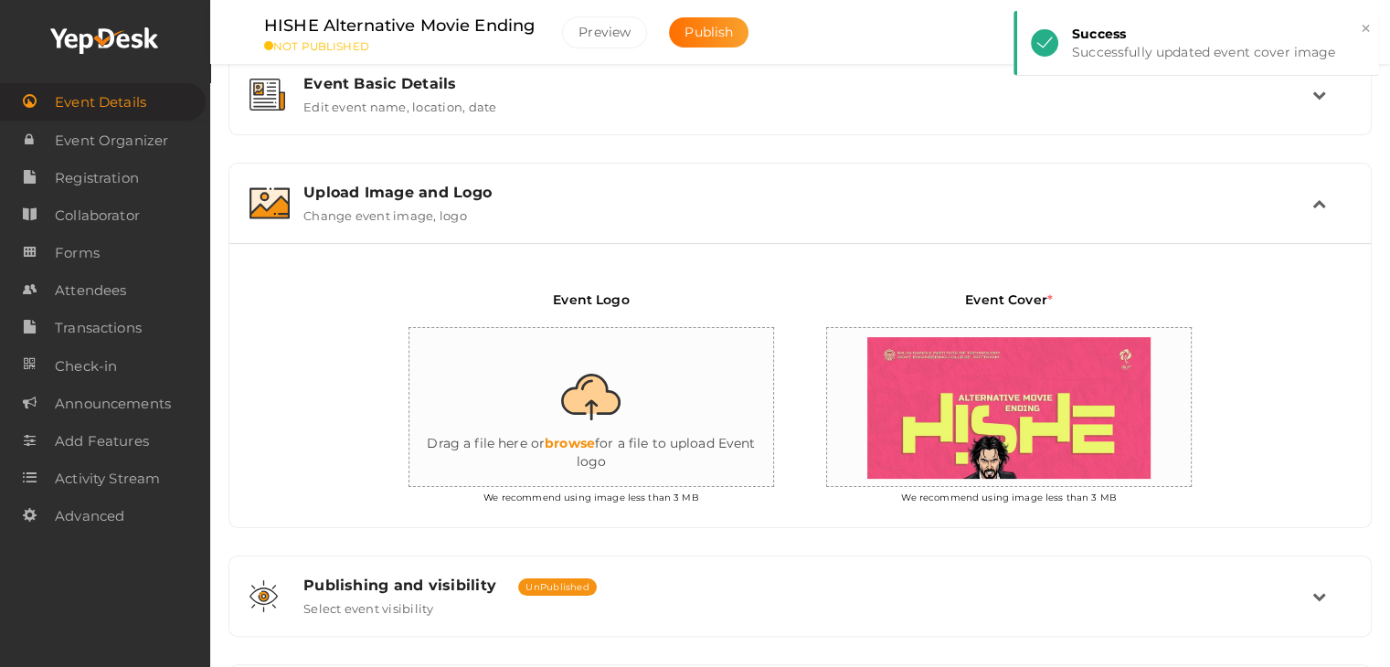
click at [610, 392] on input "file" at bounding box center [592, 408] width 366 height 160
type input "C:\fakepath\logo yepdesk.png"
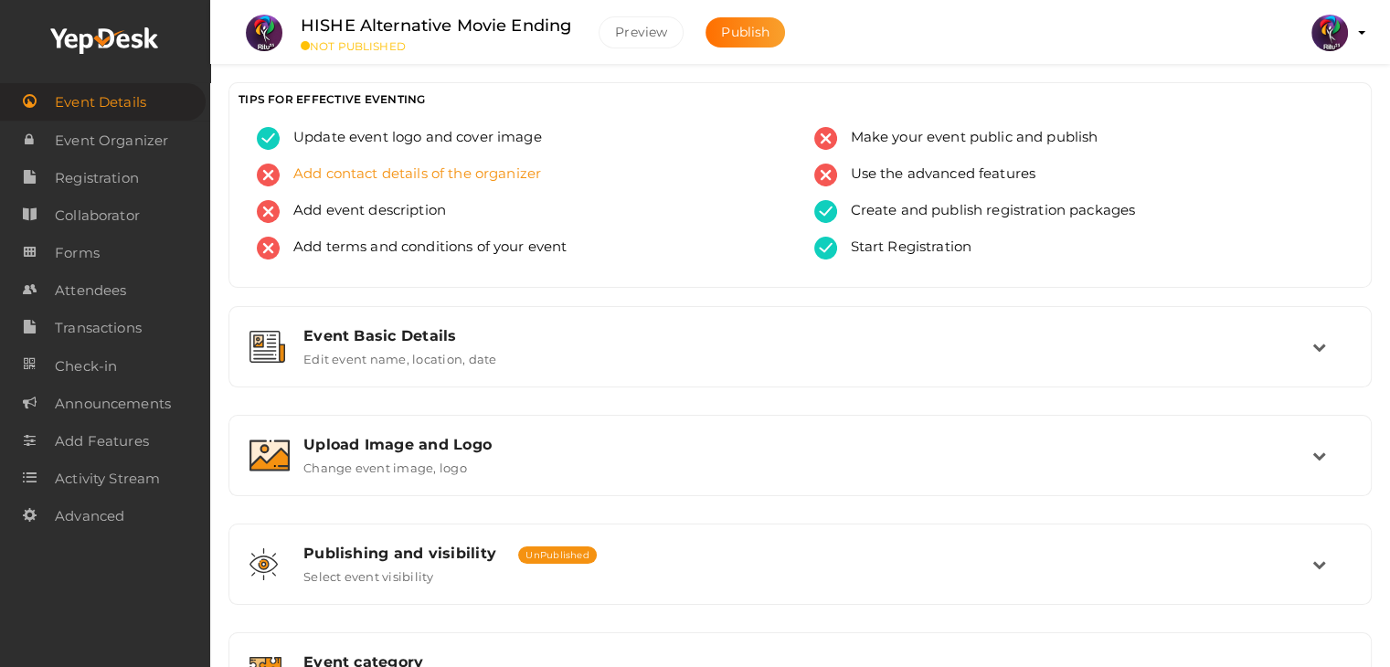
click at [479, 180] on span "Add contact details of the organizer" at bounding box center [410, 175] width 261 height 23
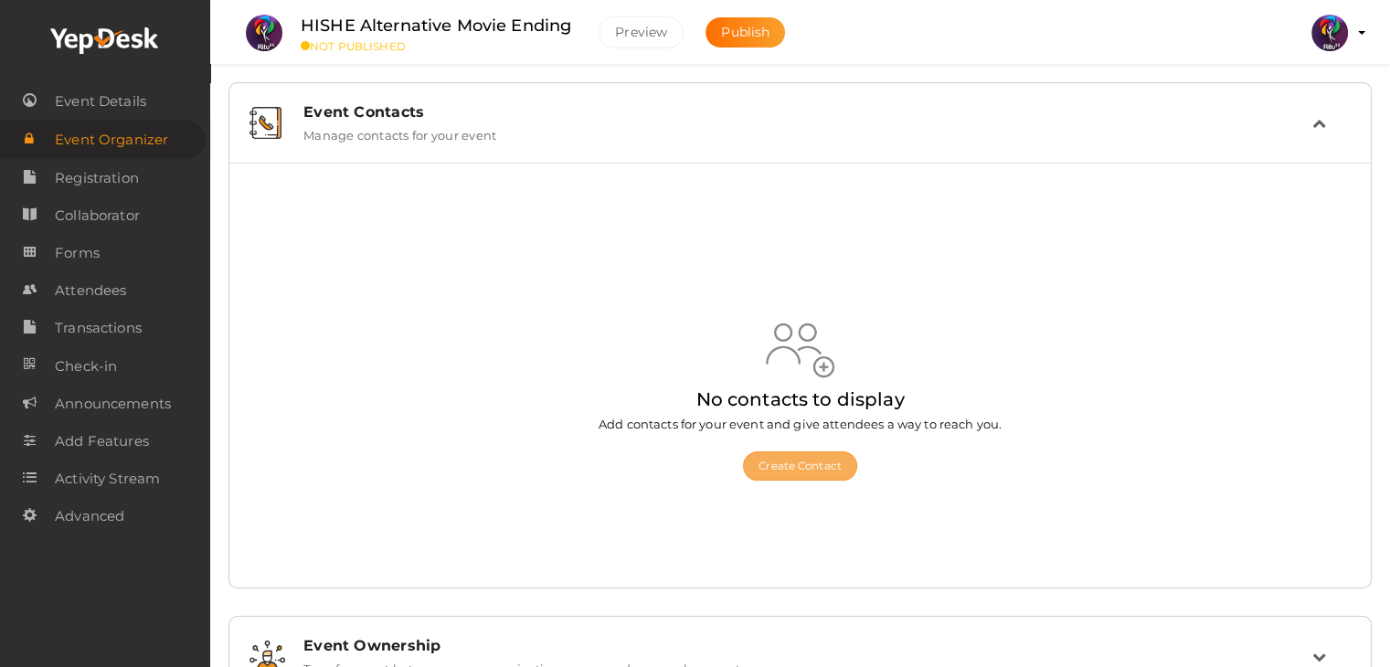
click at [779, 461] on button "Create Contact" at bounding box center [800, 465] width 114 height 29
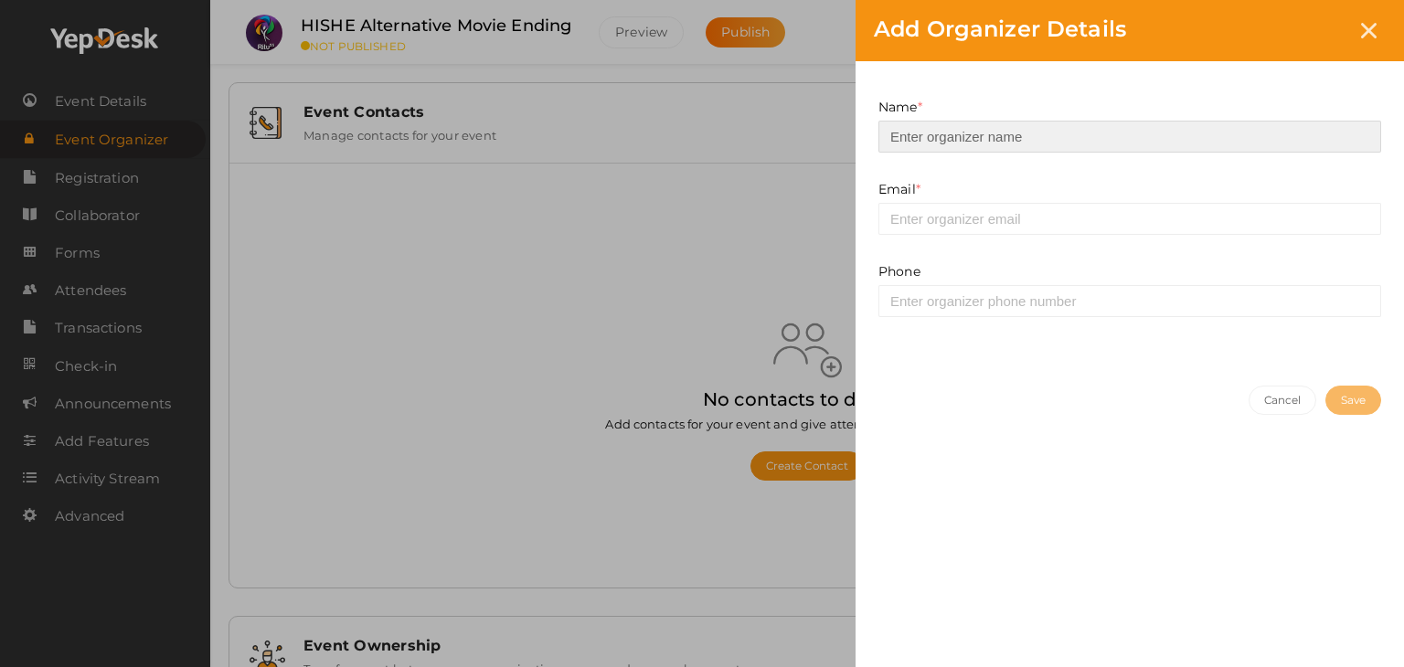
click at [1039, 140] on input at bounding box center [1129, 137] width 503 height 32
type input "[PERSON_NAME]"
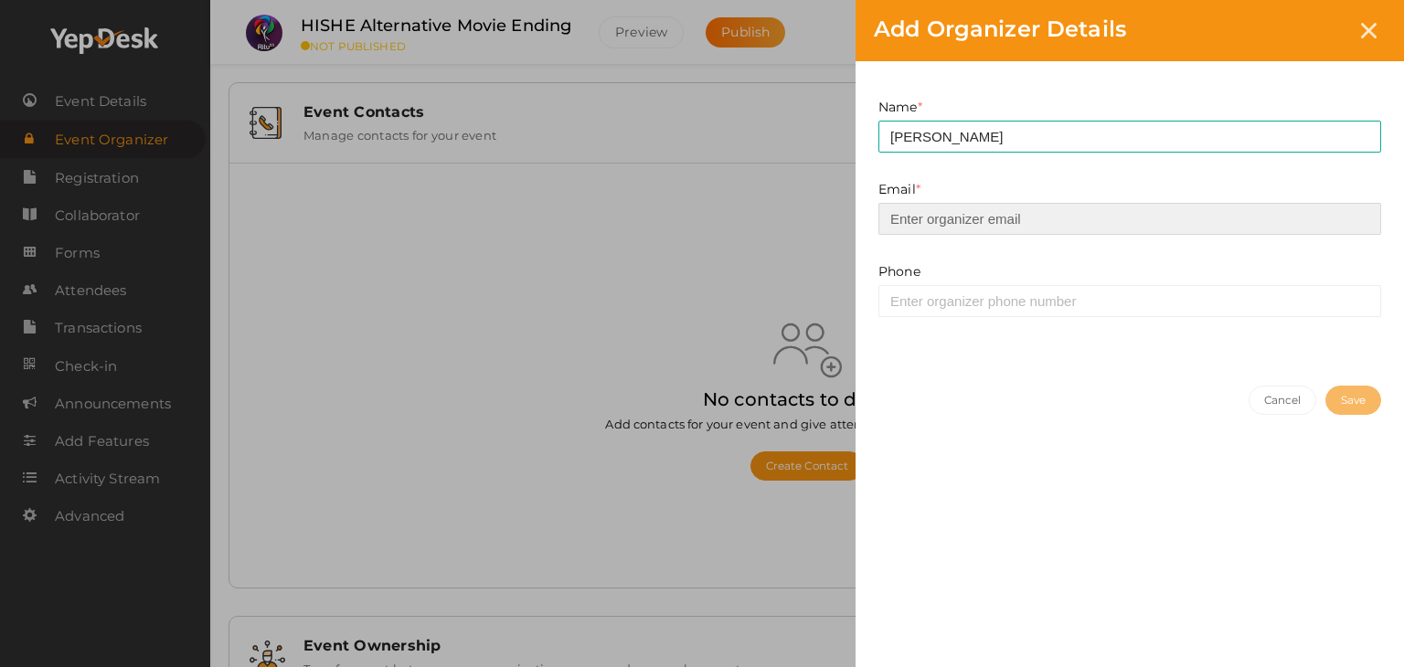
click at [1038, 216] on input "email" at bounding box center [1129, 219] width 503 height 32
type input "[EMAIL_ADDRESS][DOMAIN_NAME]"
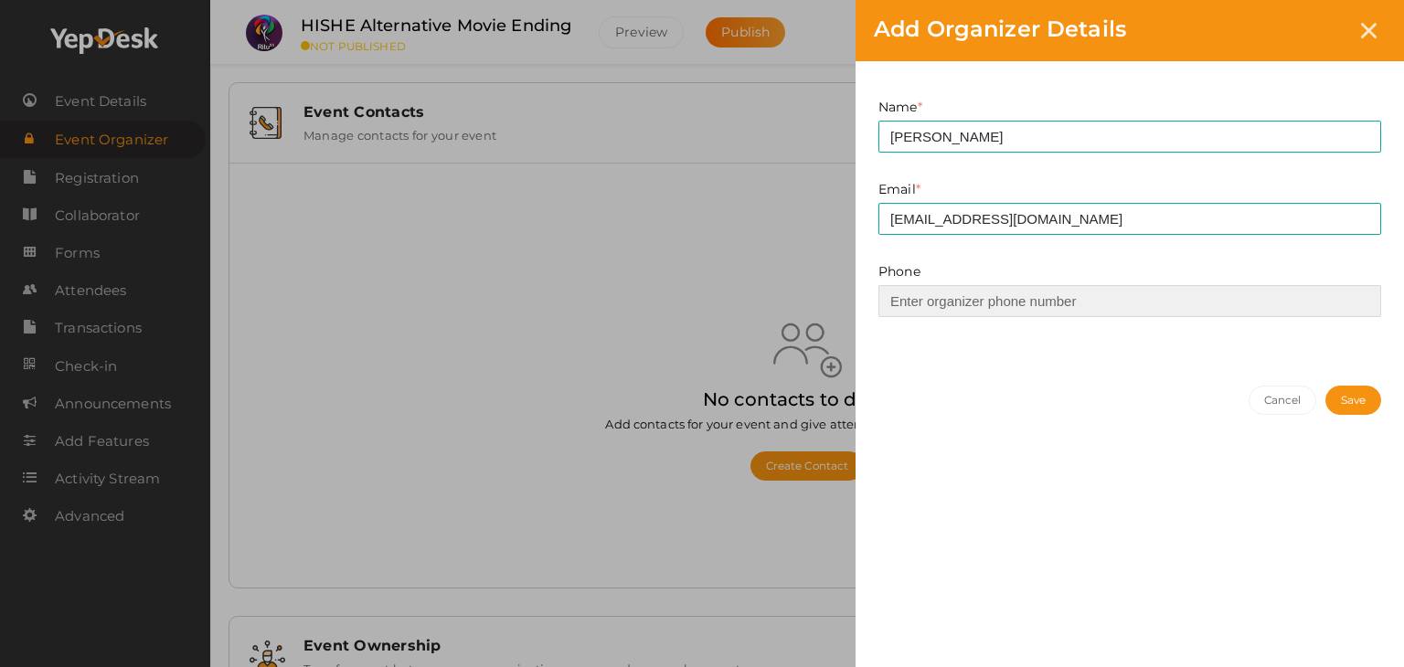
click at [980, 298] on input at bounding box center [1129, 301] width 503 height 32
type input "8075508550"
click at [1325, 388] on button "Save" at bounding box center [1353, 400] width 56 height 29
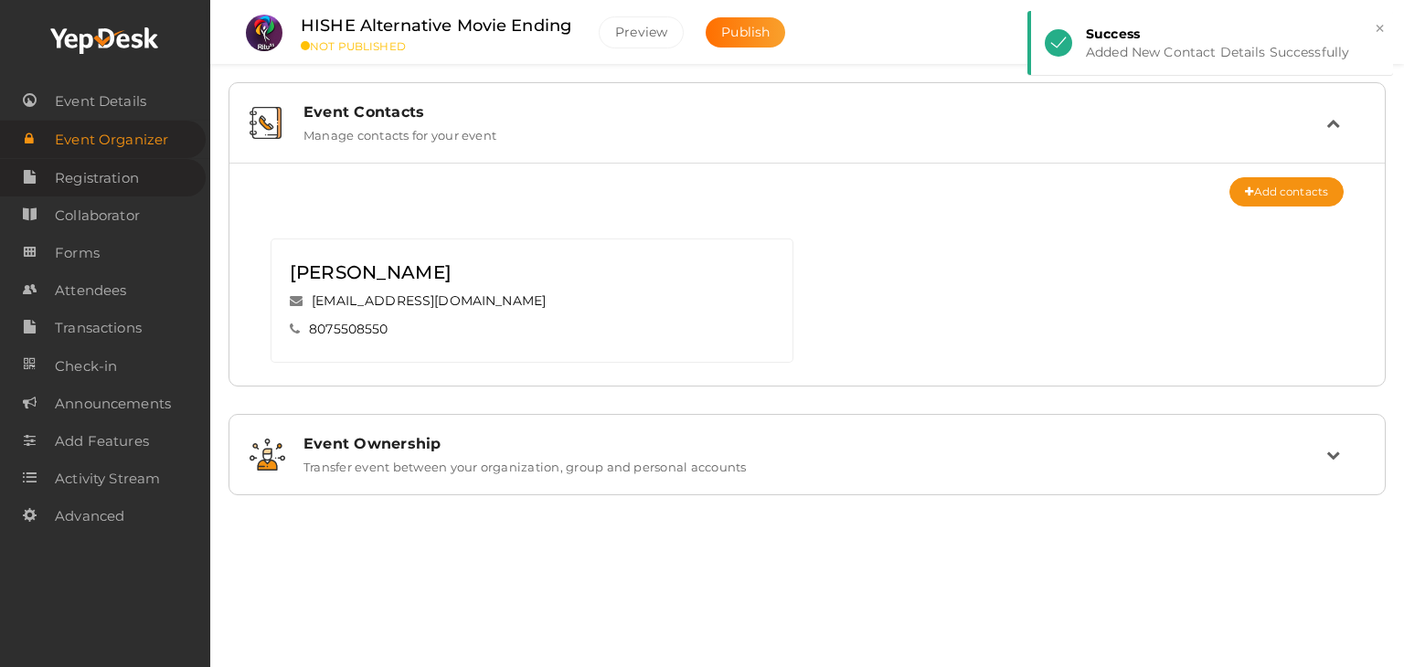
click at [135, 187] on span "Registration" at bounding box center [97, 178] width 84 height 37
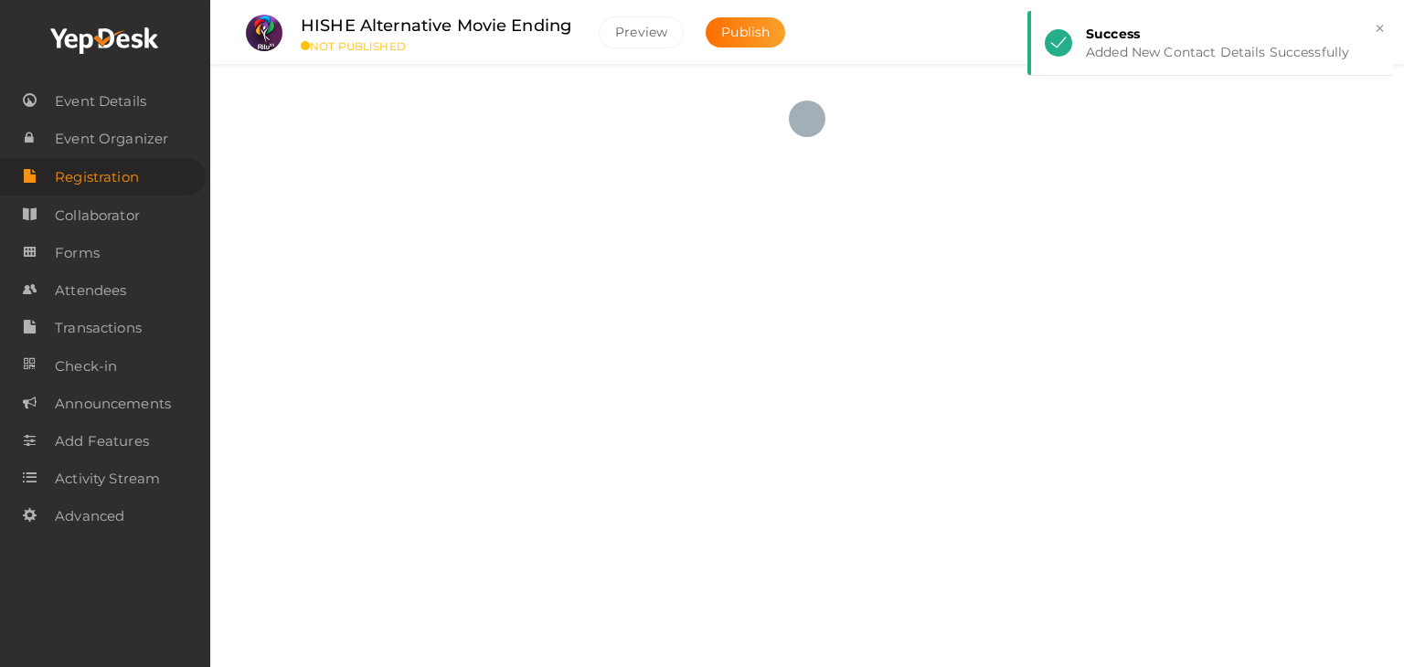
checkbox input "true"
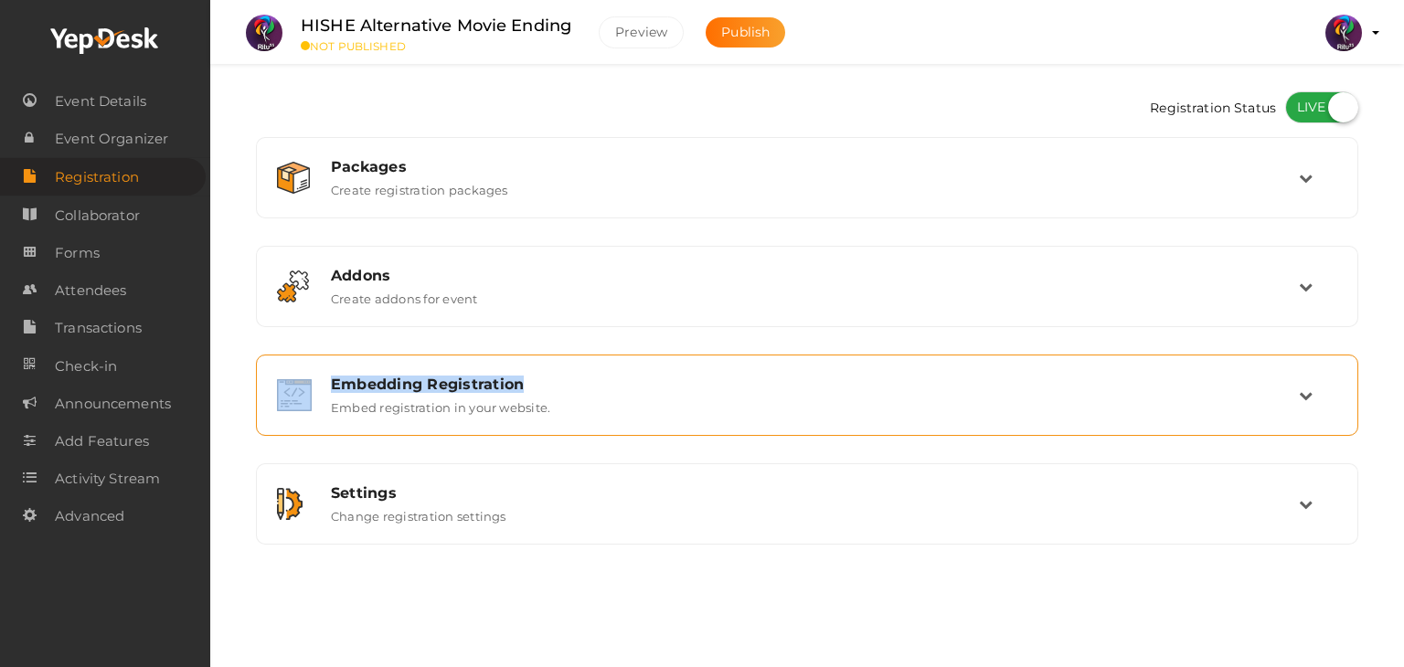
drag, startPoint x: 1011, startPoint y: 334, endPoint x: 1020, endPoint y: 388, distance: 55.6
click at [1020, 388] on div "Packages Create registration packages Add Package No packages to display Add pa…" at bounding box center [807, 341] width 1102 height 408
